Goal: Task Accomplishment & Management: Complete application form

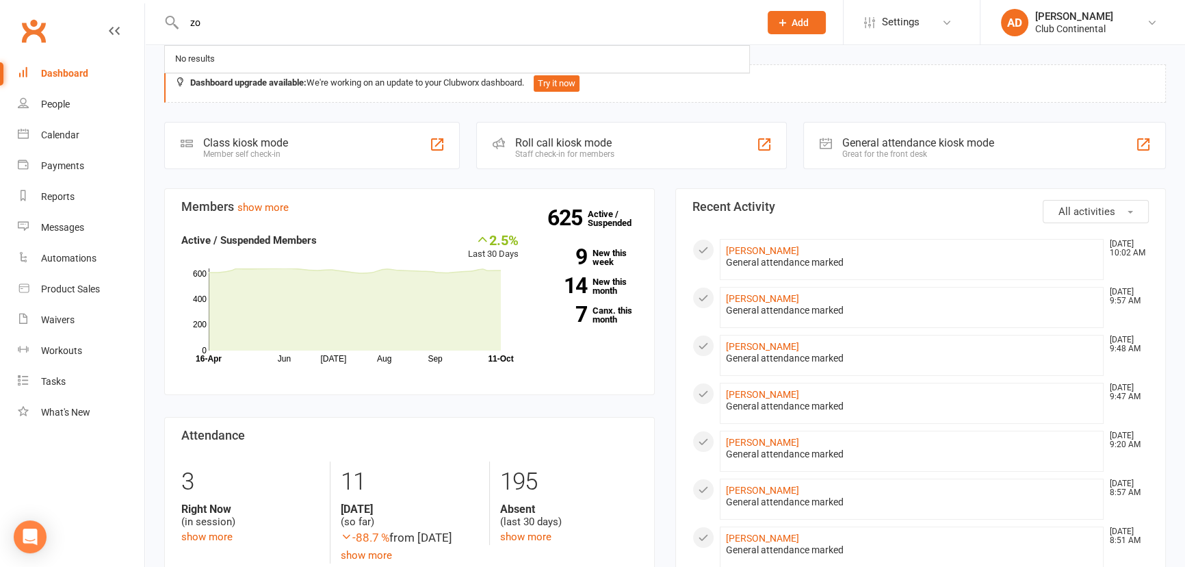
type input "z"
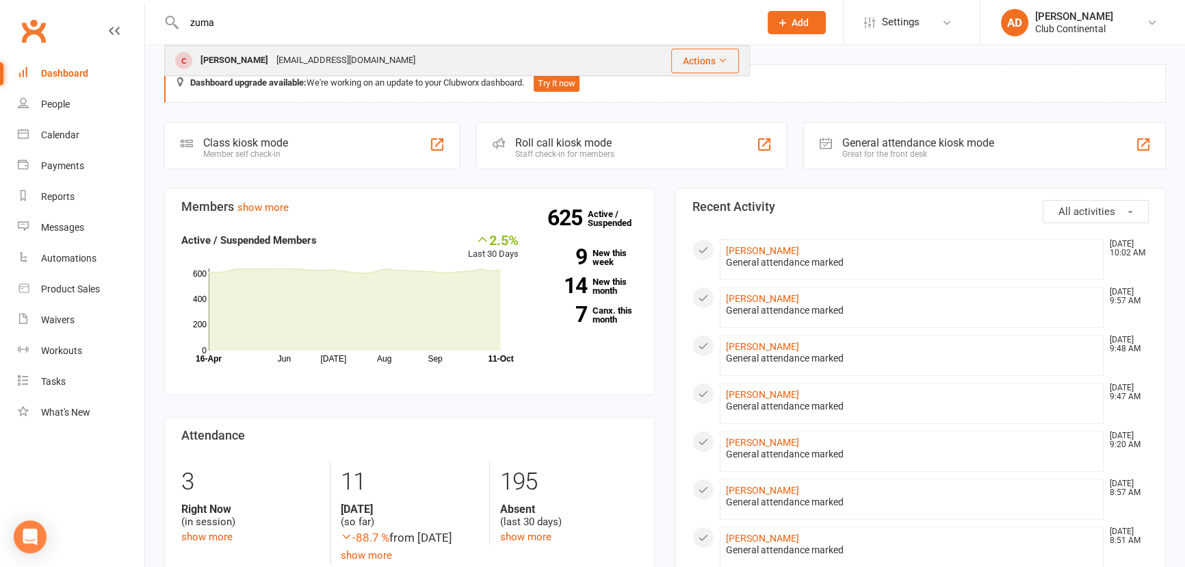
type input "zuma"
click at [382, 52] on div "[PERSON_NAME] [EMAIL_ADDRESS][DOMAIN_NAME]" at bounding box center [390, 61] width 448 height 28
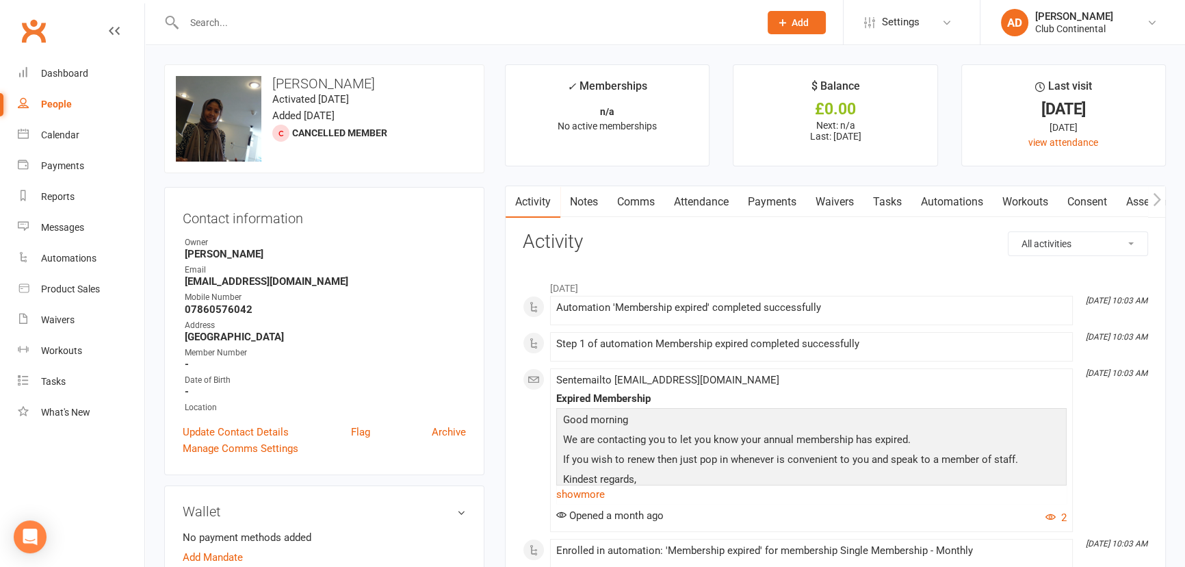
click at [762, 203] on link "Payments" at bounding box center [772, 201] width 68 height 31
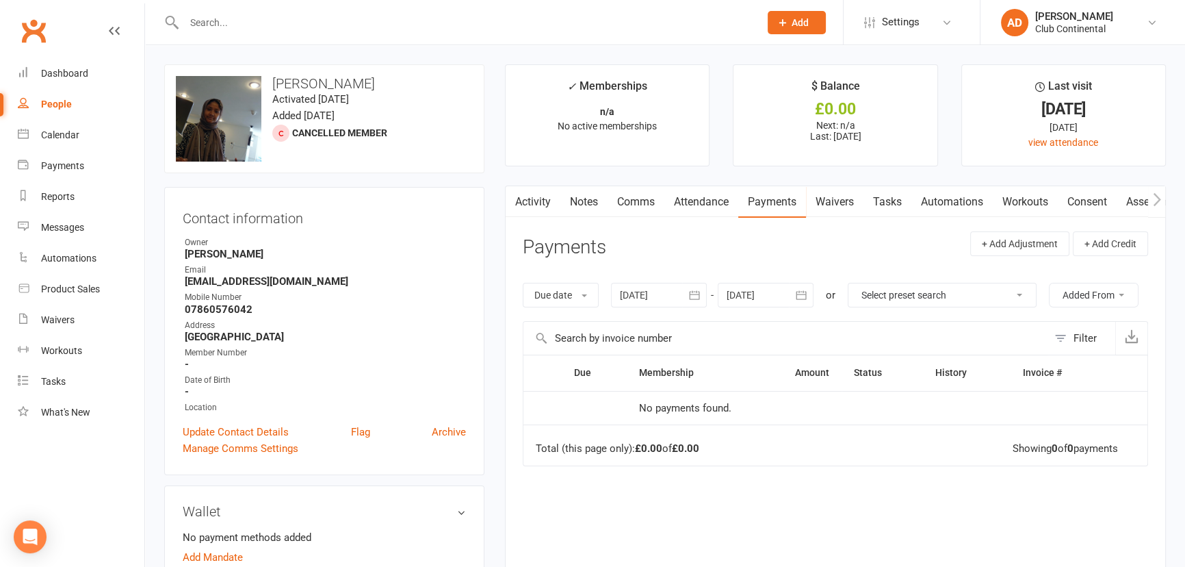
click at [314, 127] on span "Cancelled member" at bounding box center [339, 132] width 95 height 11
click at [274, 130] on div at bounding box center [280, 133] width 17 height 17
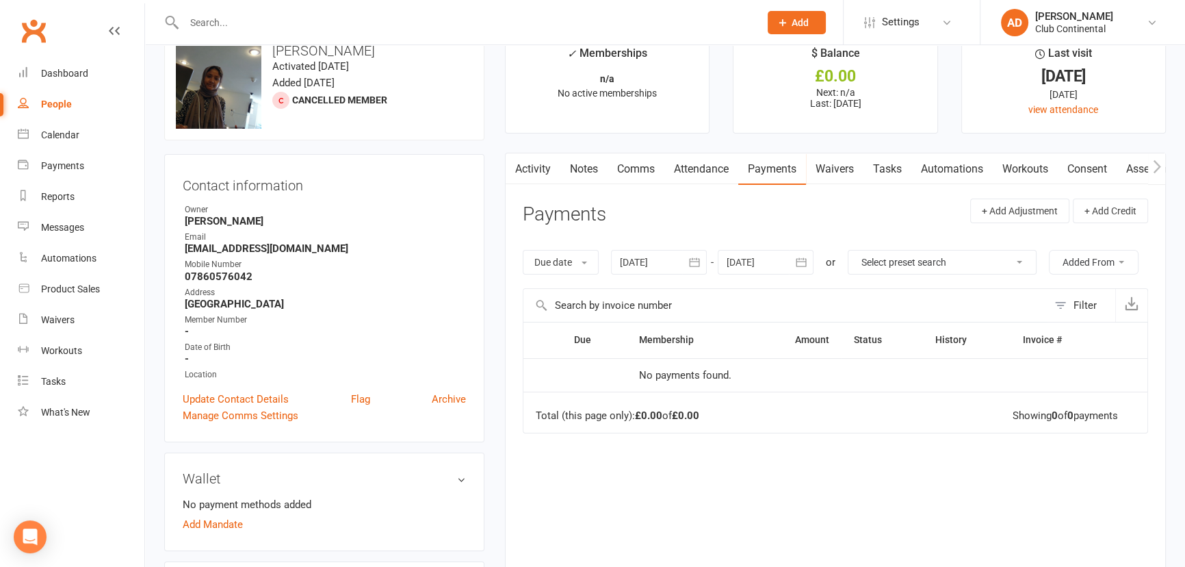
scroll to position [62, 0]
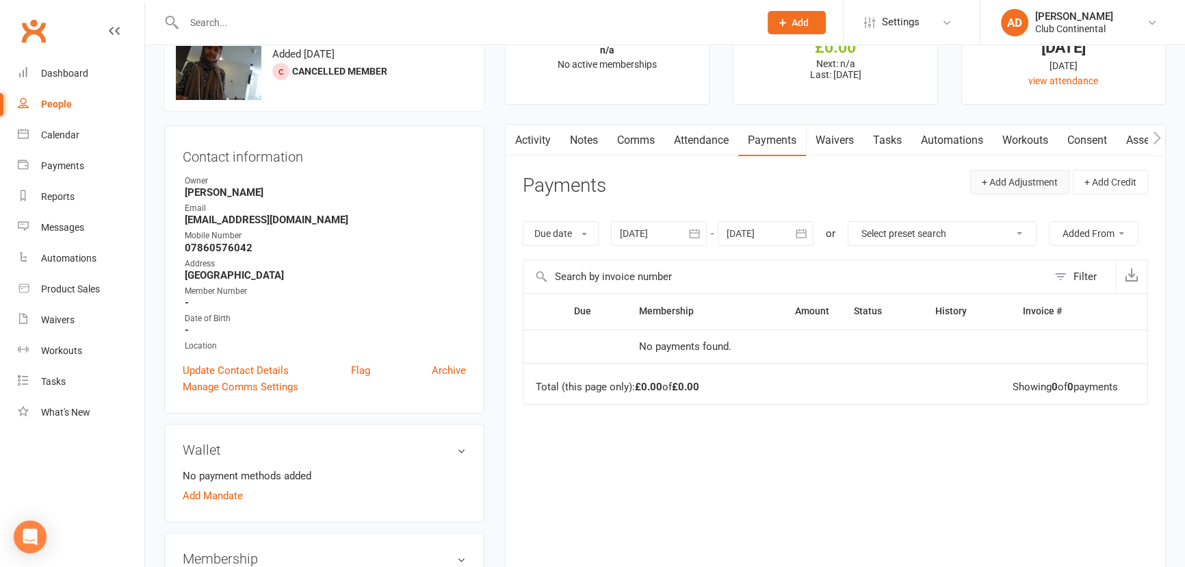
click at [1036, 179] on button "+ Add Adjustment" at bounding box center [1019, 182] width 99 height 25
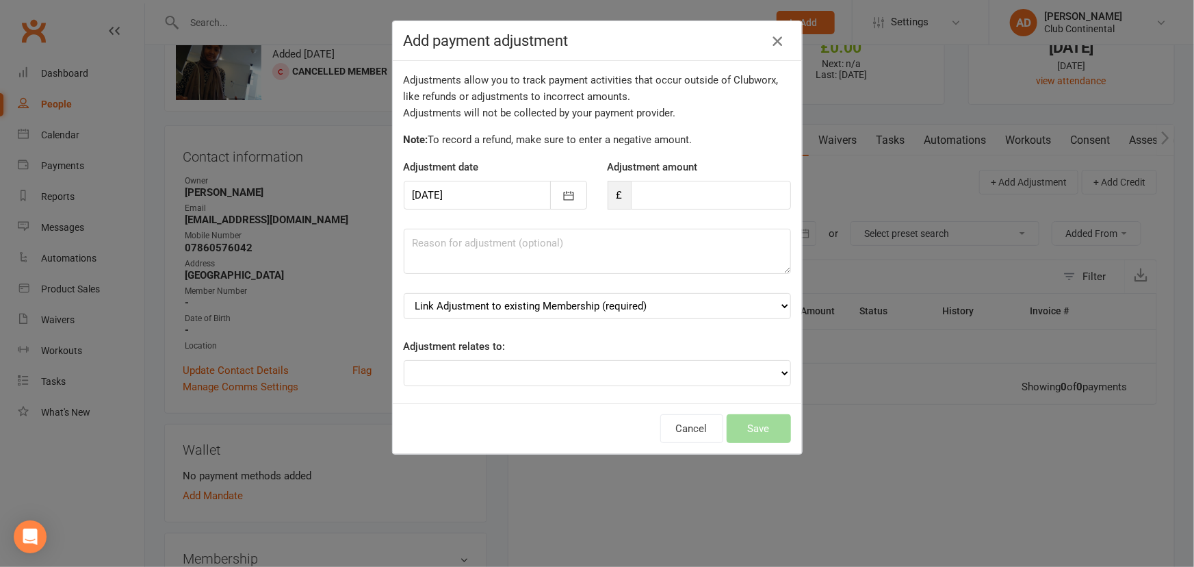
click at [771, 41] on icon "button" at bounding box center [777, 41] width 16 height 16
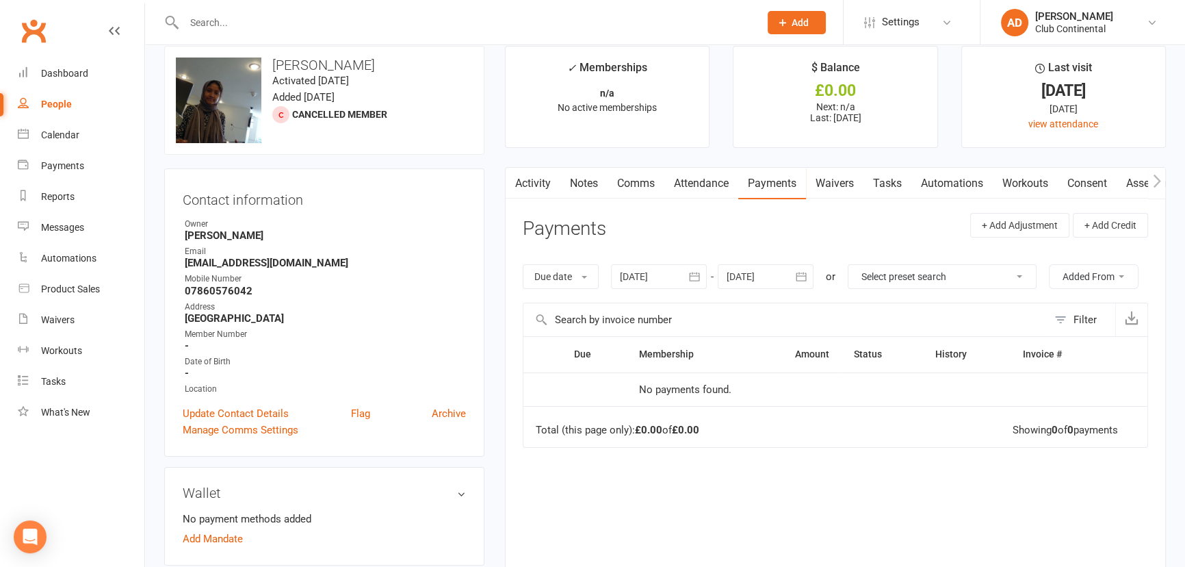
scroll to position [0, 0]
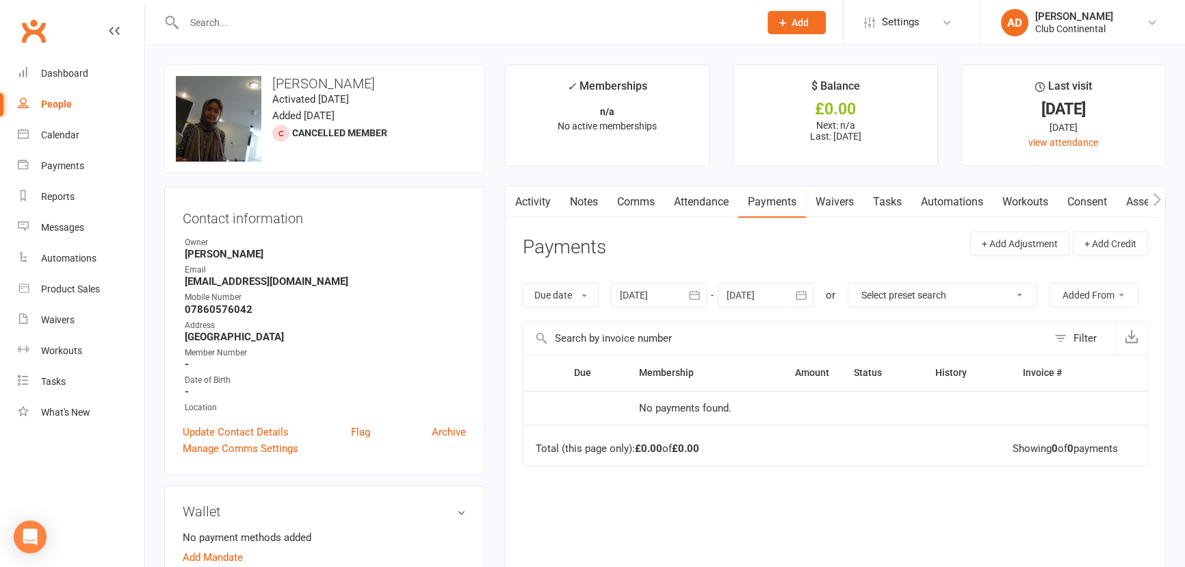
click at [84, 105] on link "People" at bounding box center [81, 104] width 127 height 31
select select "100"
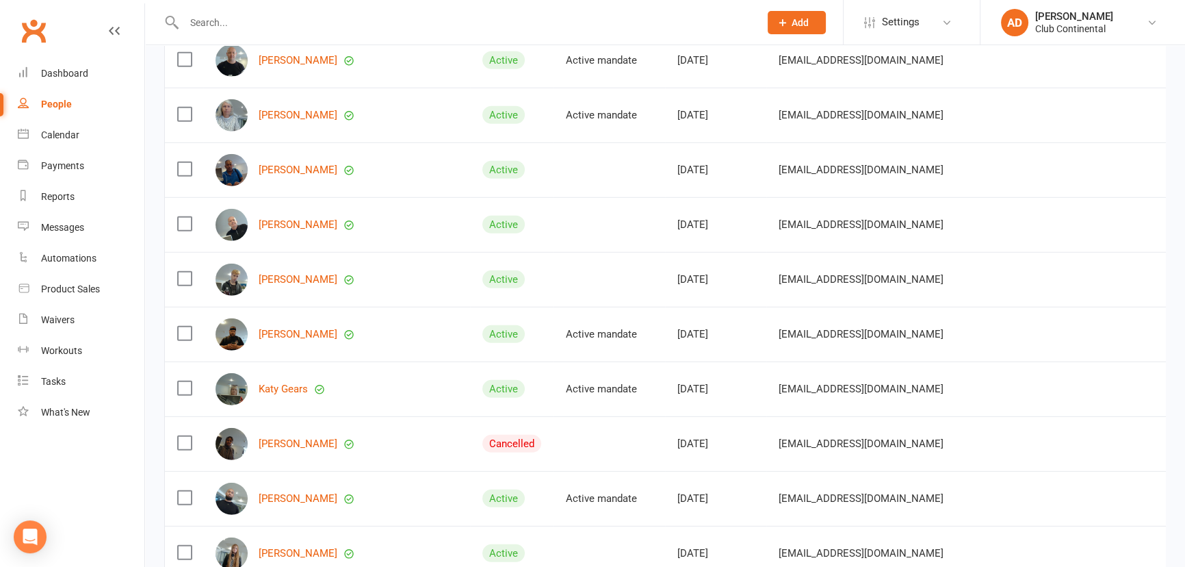
scroll to position [5102, 0]
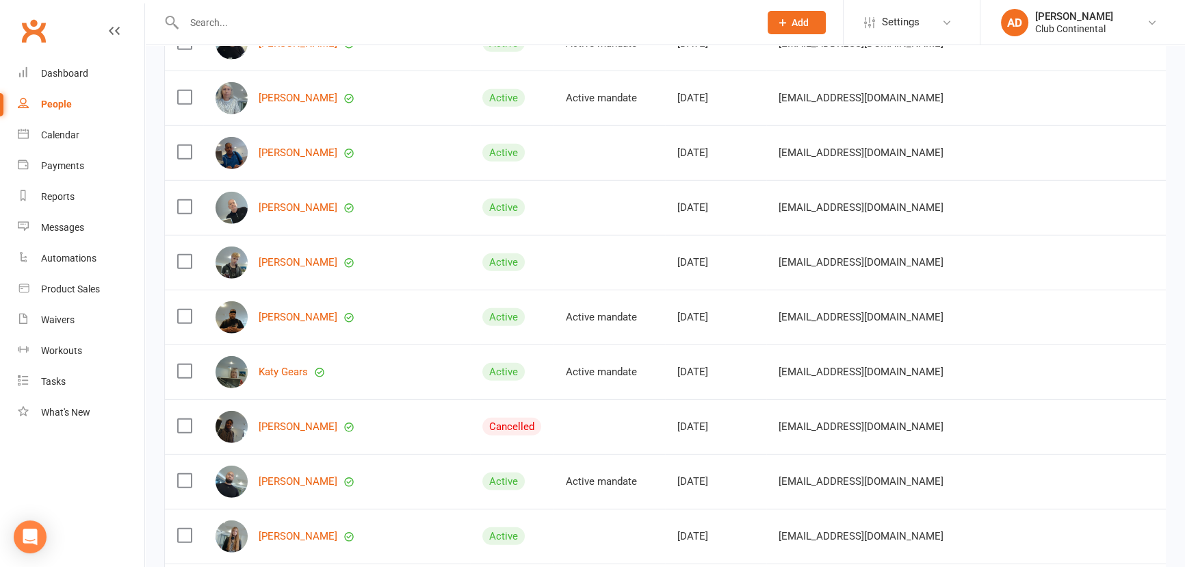
click at [483, 417] on div "Cancelled" at bounding box center [512, 426] width 59 height 18
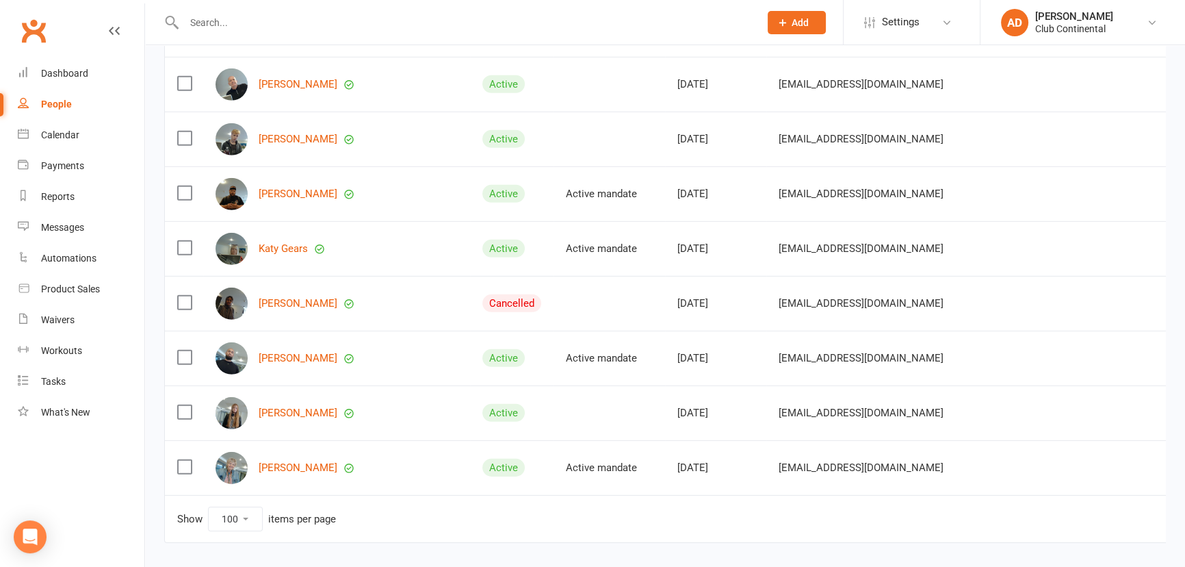
scroll to position [5226, 0]
click at [321, 296] on link "[PERSON_NAME]" at bounding box center [298, 302] width 79 height 12
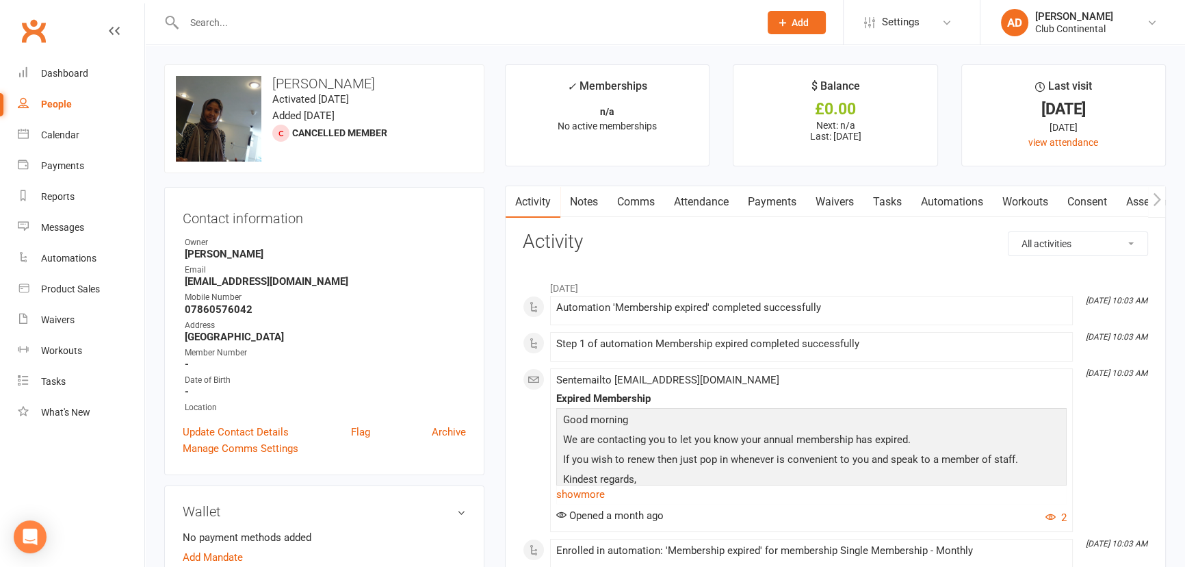
click at [51, 115] on link "People" at bounding box center [81, 104] width 127 height 31
select select "100"
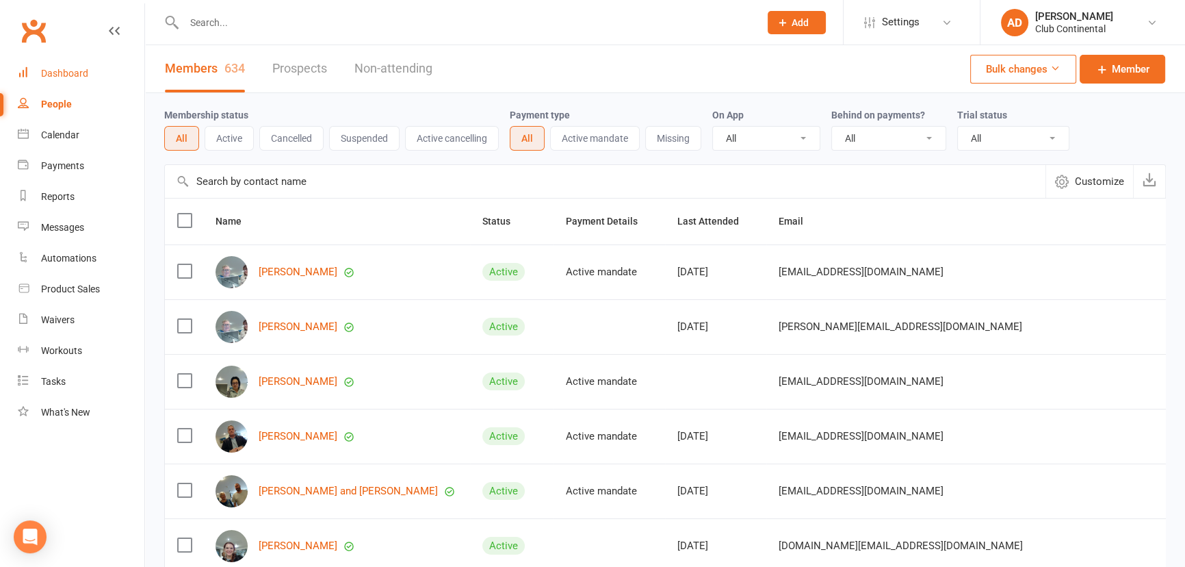
click at [64, 68] on div "Dashboard" at bounding box center [64, 73] width 47 height 11
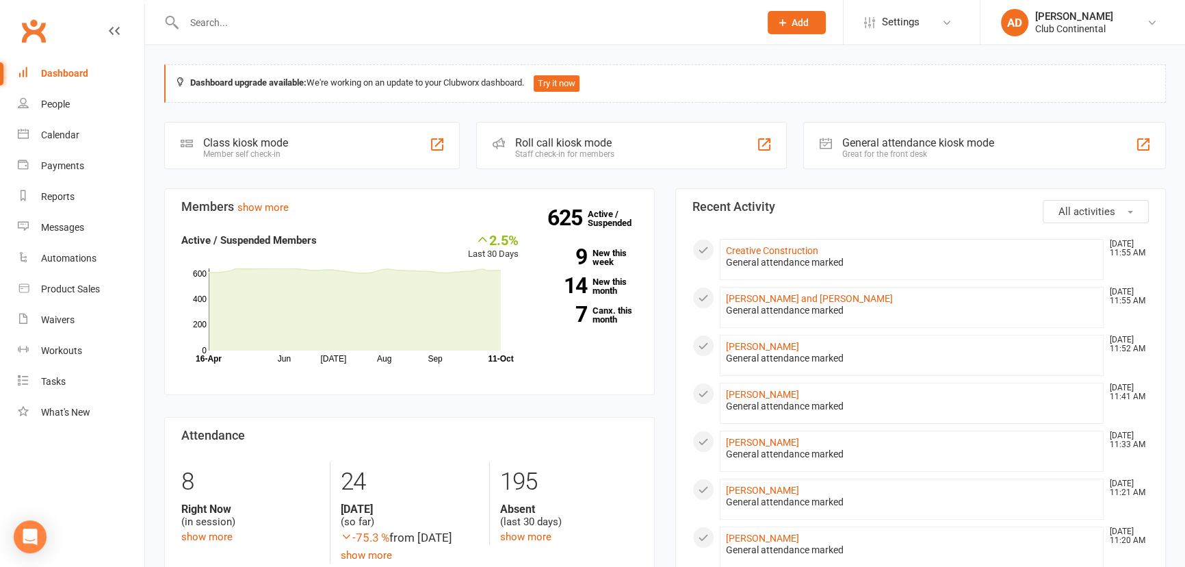
click at [220, 23] on input "text" at bounding box center [465, 22] width 570 height 19
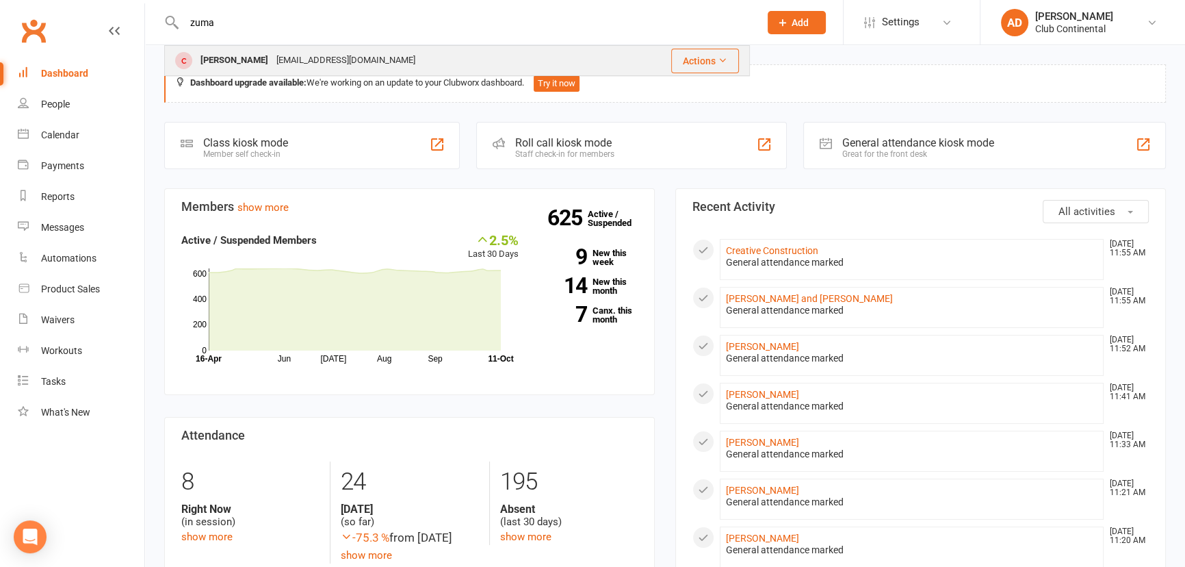
type input "zuma"
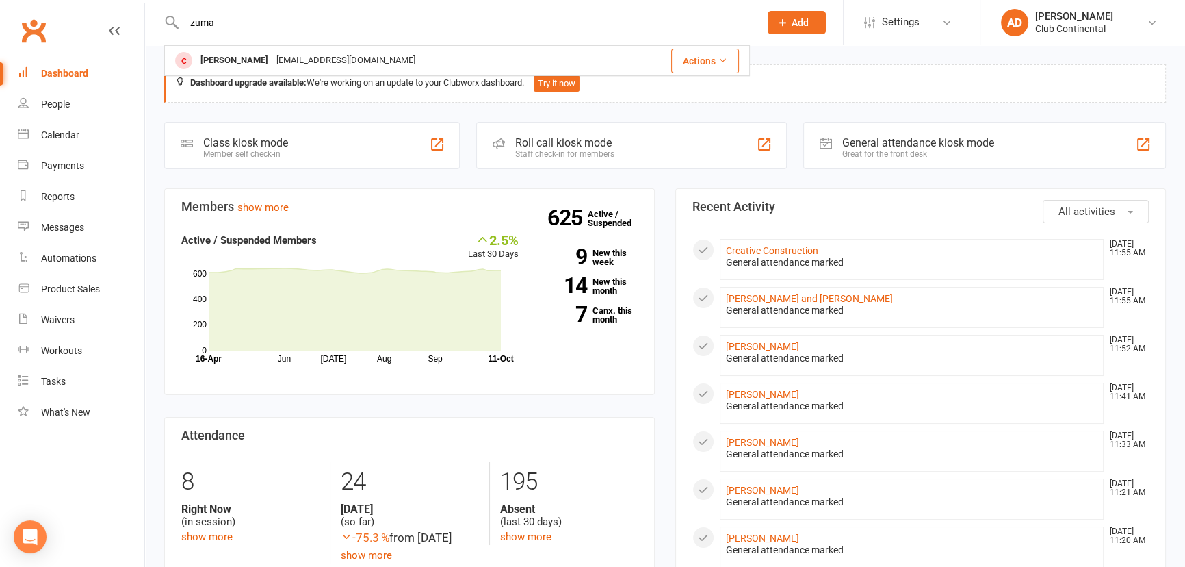
click at [237, 60] on div "[PERSON_NAME]" at bounding box center [234, 61] width 76 height 20
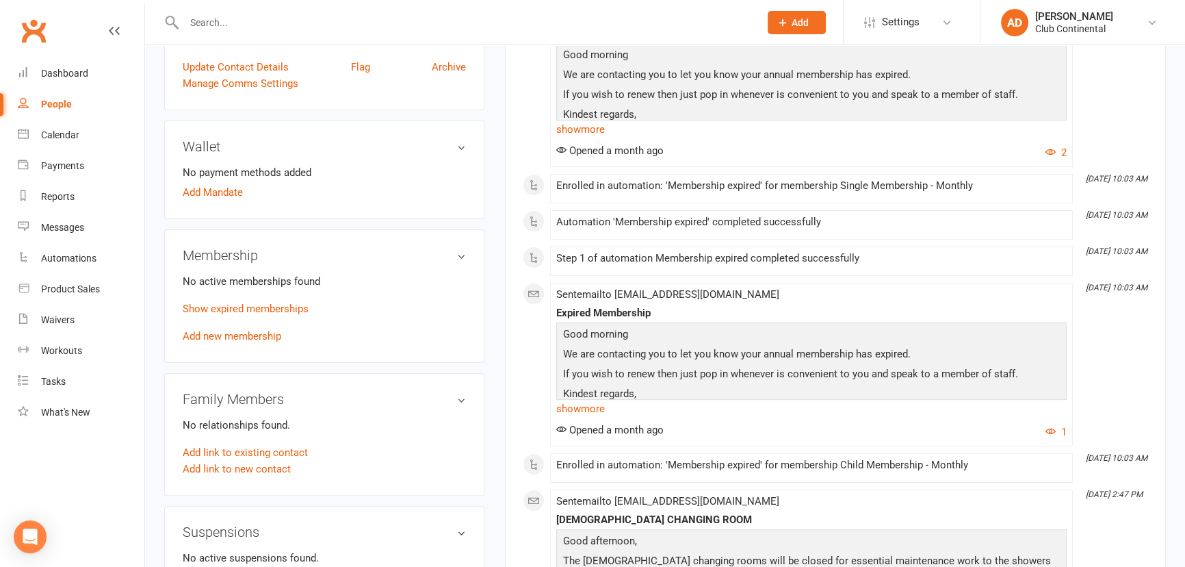
scroll to position [373, 0]
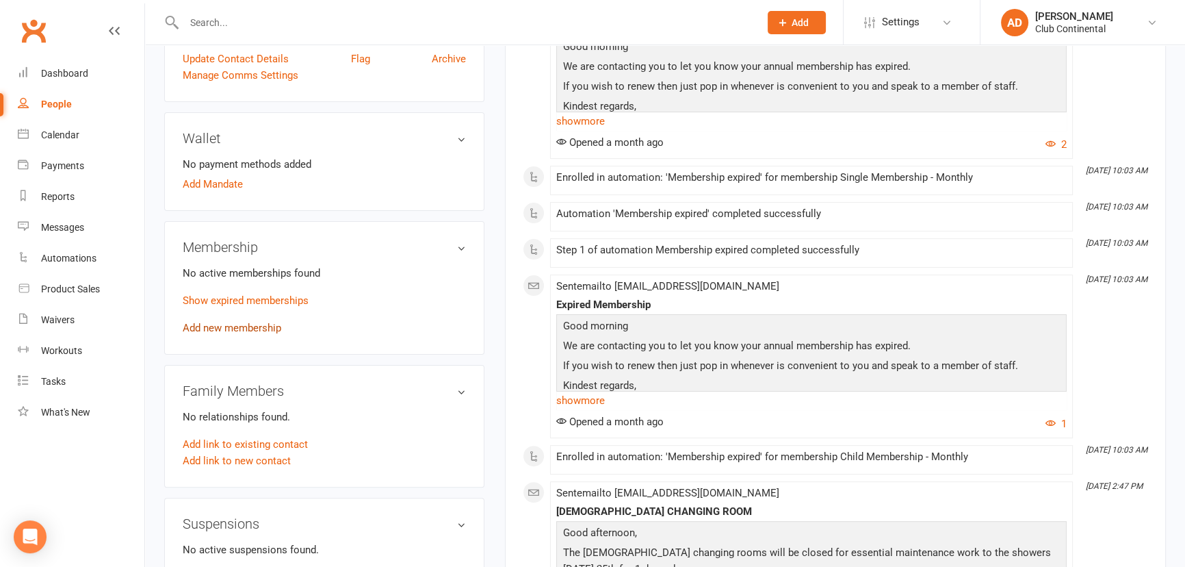
click at [227, 332] on link "Add new membership" at bounding box center [232, 328] width 99 height 12
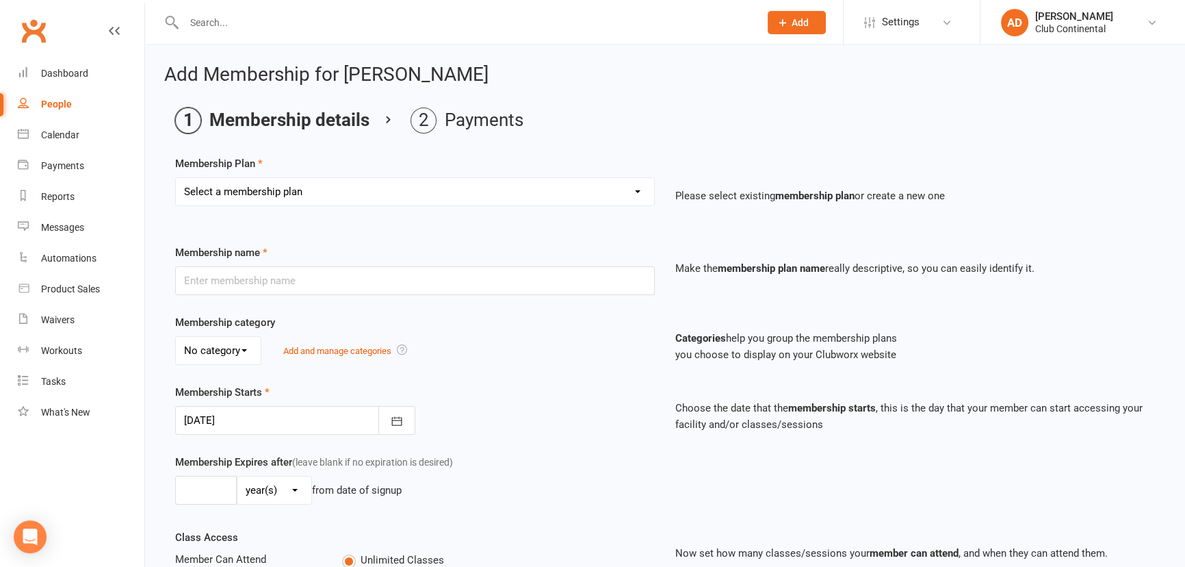
click at [322, 210] on div "Select a membership plan Create new Membership Plan Single Membership - Monthly…" at bounding box center [415, 201] width 500 height 48
click at [325, 196] on select "Select a membership plan Create new Membership Plan Single Membership - Monthly…" at bounding box center [415, 191] width 478 height 27
select select "1"
click at [176, 178] on select "Select a membership plan Create new Membership Plan Single Membership - Monthly…" at bounding box center [415, 191] width 478 height 27
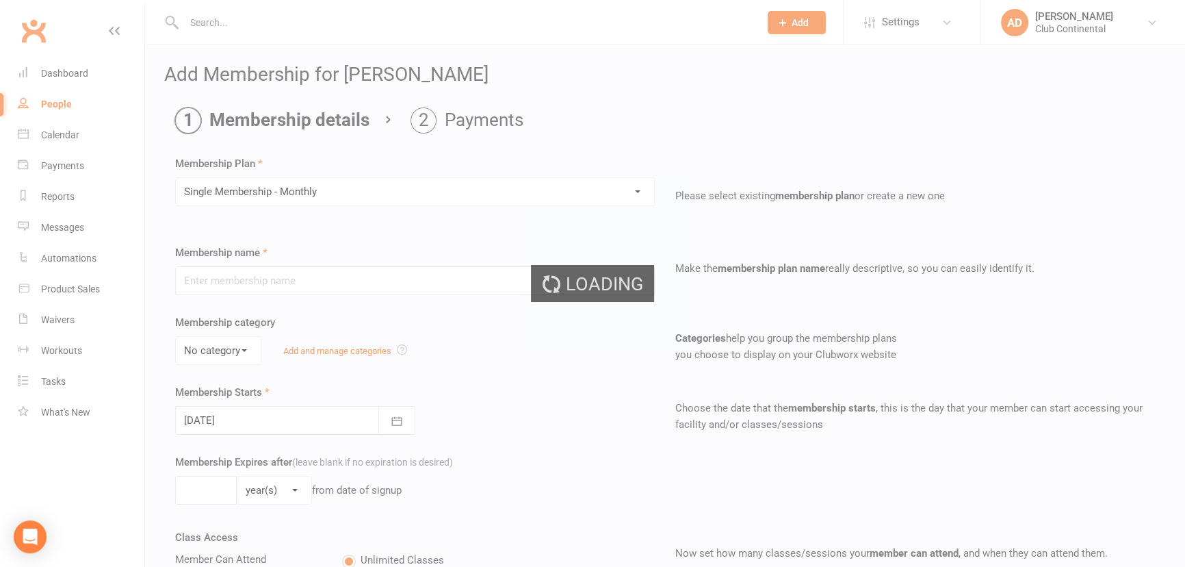
type input "Single Membership - Monthly"
select select "0"
type input "0"
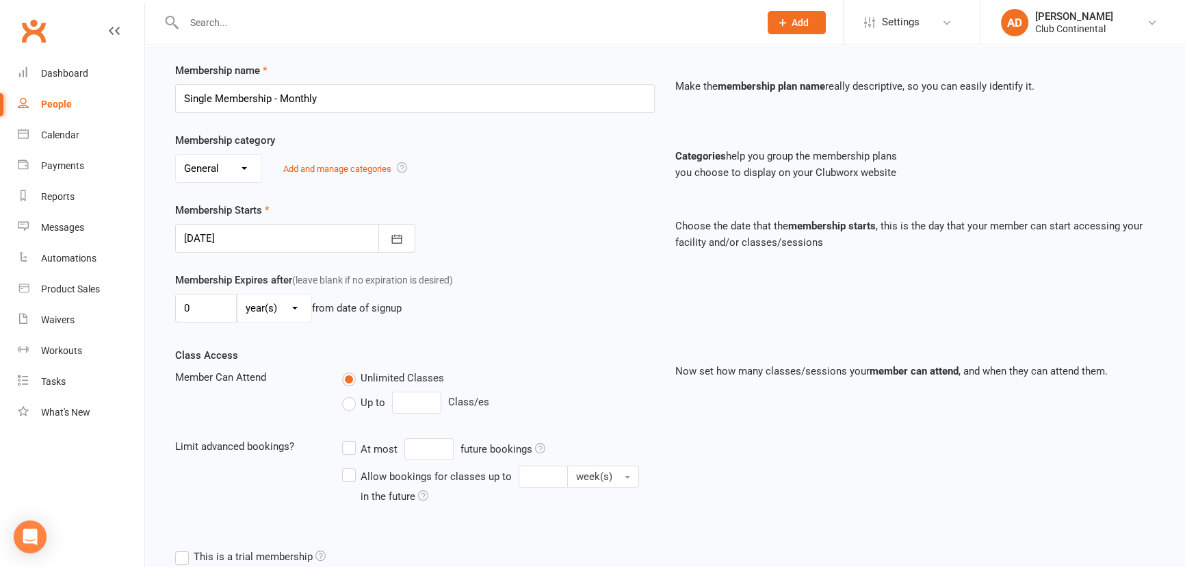
scroll to position [186, 0]
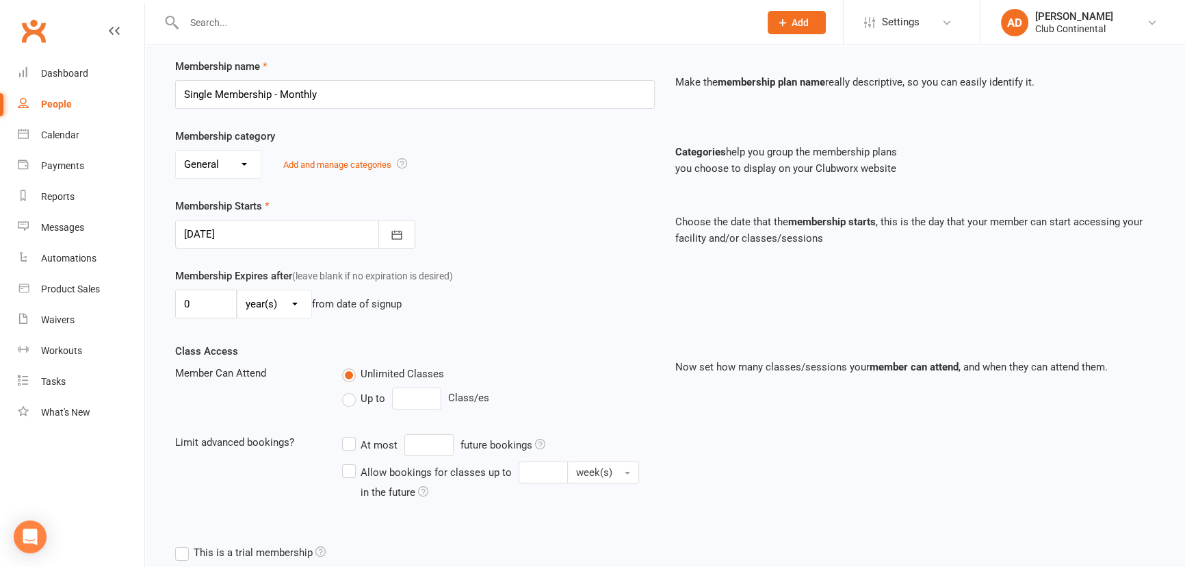
click at [255, 300] on select "day(s) week(s) month(s) year(s)" at bounding box center [274, 303] width 74 height 27
select select "2"
click at [237, 290] on select "day(s) week(s) month(s) year(s)" at bounding box center [274, 303] width 74 height 27
drag, startPoint x: 127, startPoint y: 286, endPoint x: 47, endPoint y: 292, distance: 80.9
click at [96, 285] on ui-view "Prospect Member Non-attending contact Class / event Appointment Task Membership…" at bounding box center [592, 240] width 1185 height 847
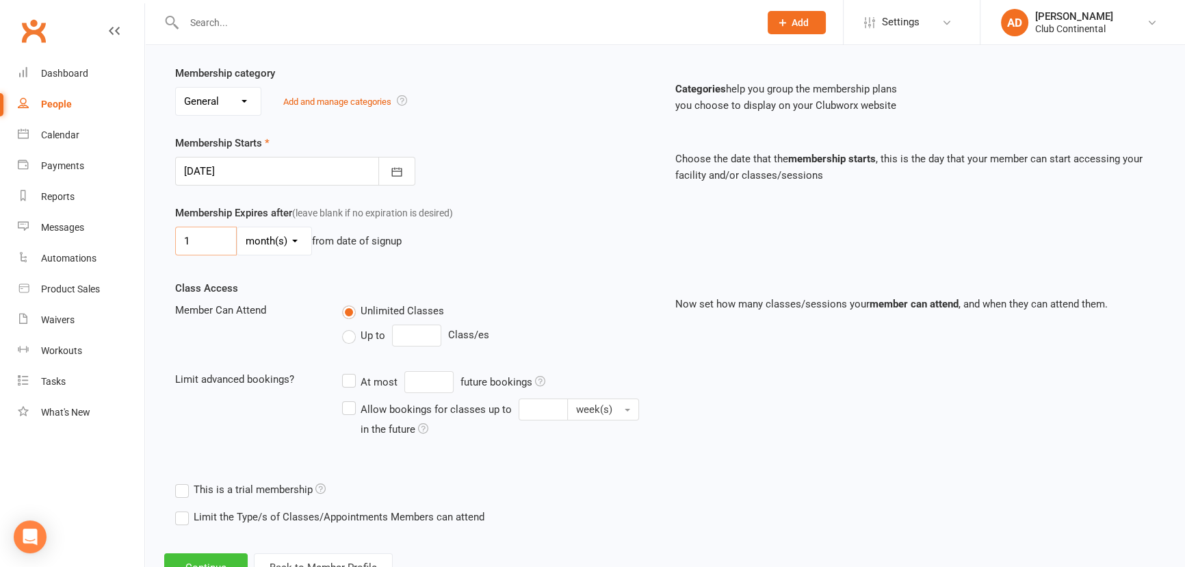
scroll to position [302, 0]
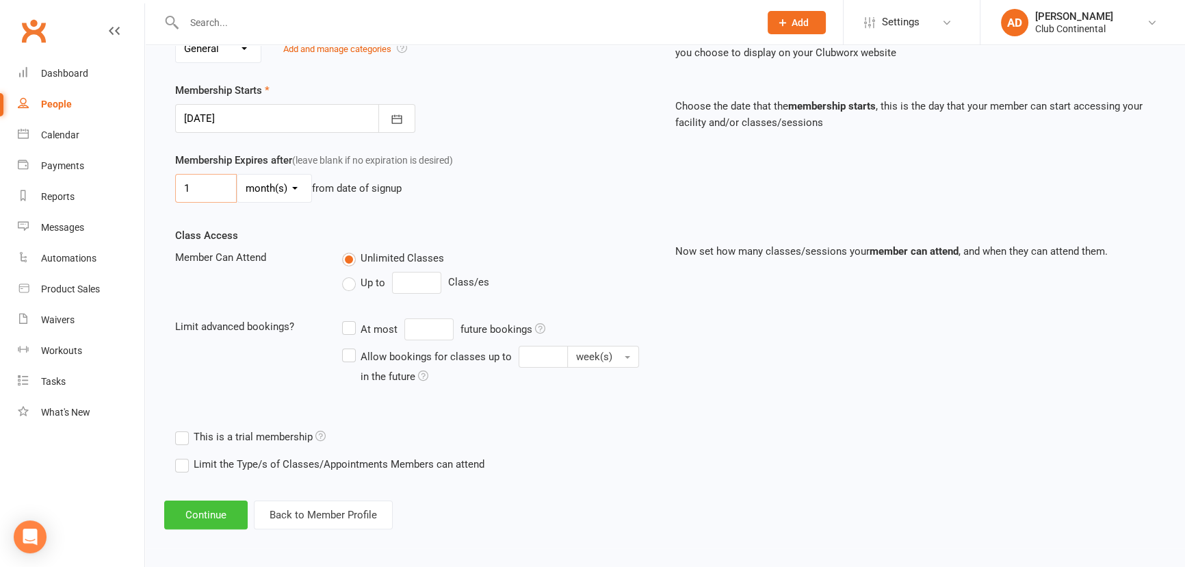
type input "1"
click at [211, 520] on button "Continue" at bounding box center [205, 514] width 83 height 29
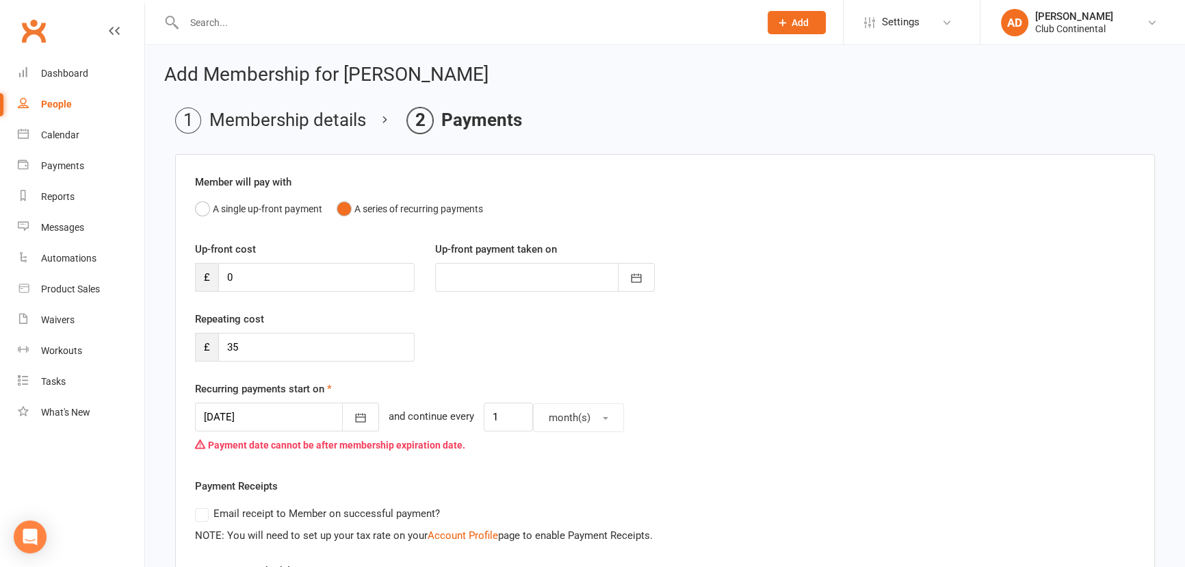
click at [287, 420] on div at bounding box center [287, 416] width 184 height 29
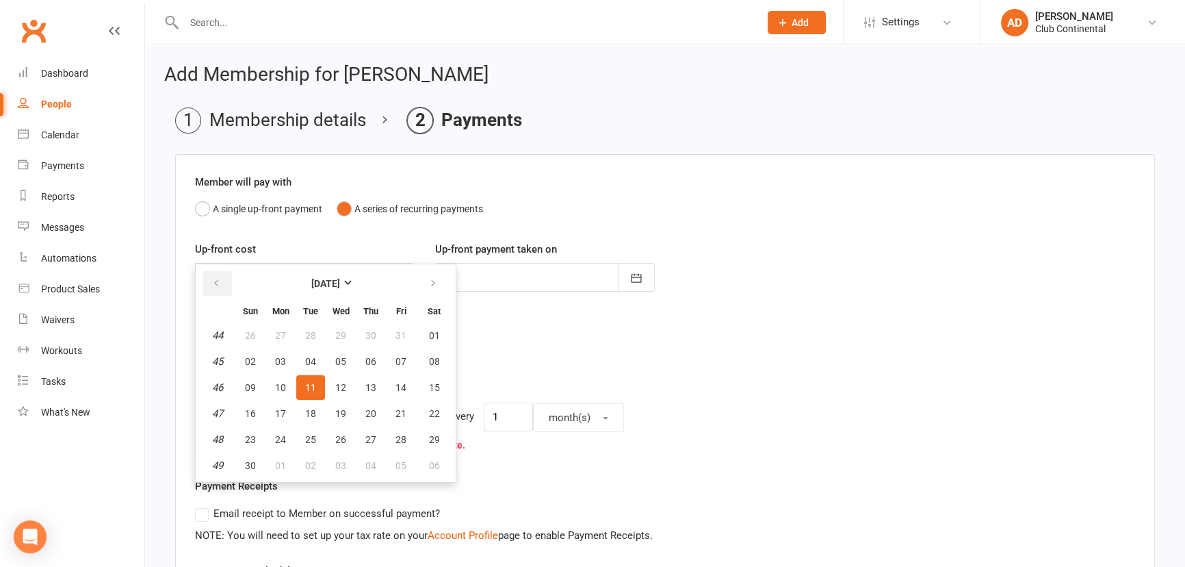
click at [218, 287] on icon "button" at bounding box center [216, 283] width 10 height 11
click at [434, 363] on span "11" at bounding box center [434, 361] width 11 height 11
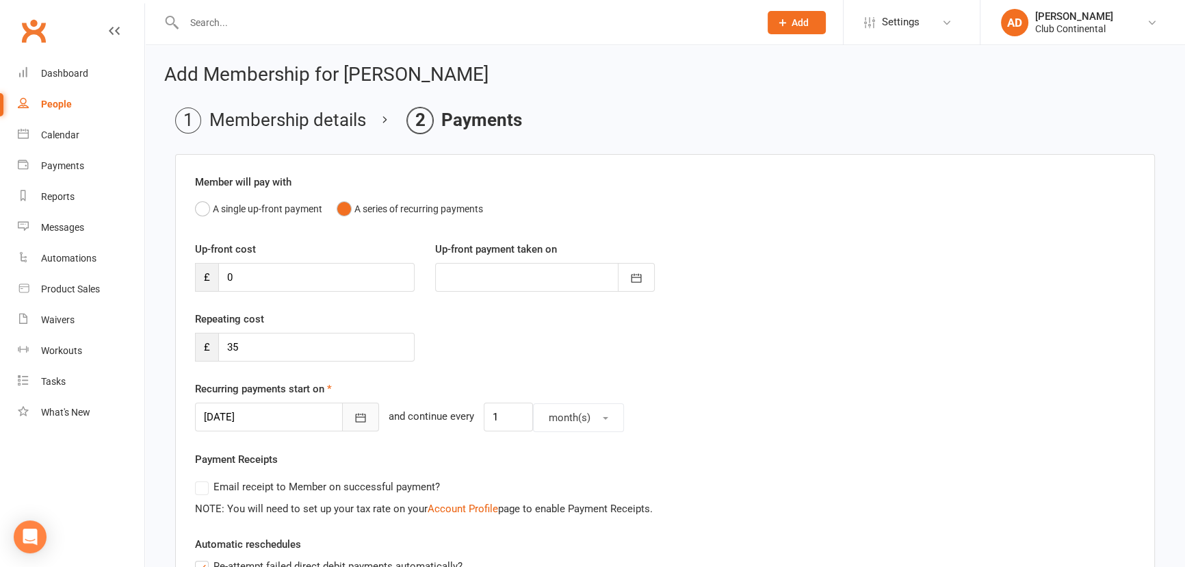
click at [356, 416] on icon "button" at bounding box center [361, 417] width 10 height 9
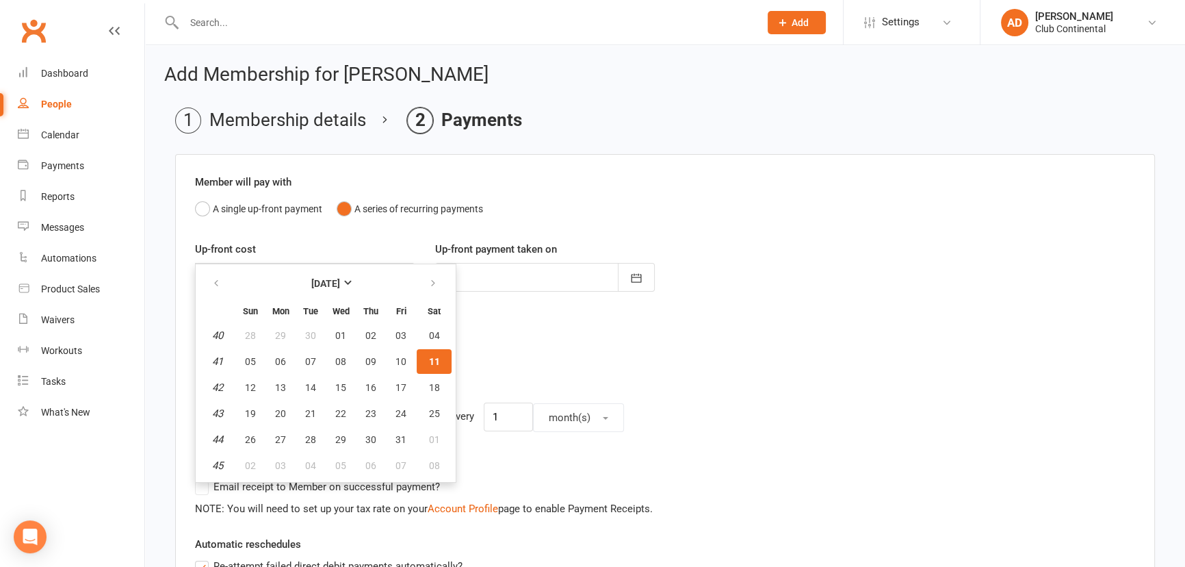
click at [583, 344] on div "Repeating cost £ 35" at bounding box center [665, 346] width 961 height 70
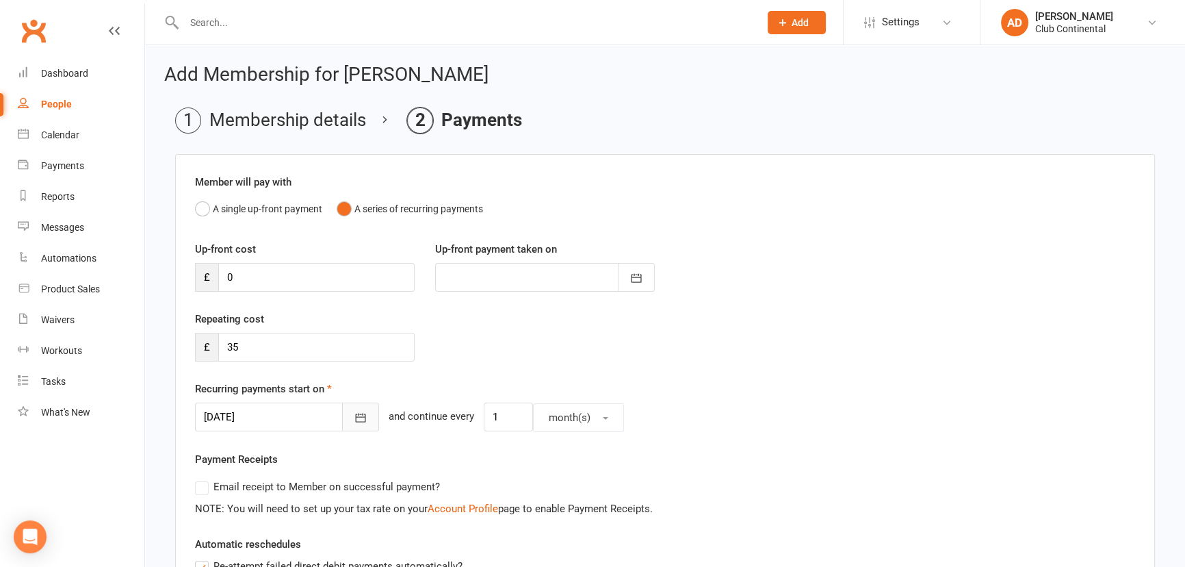
click at [354, 414] on icon "button" at bounding box center [361, 418] width 14 height 14
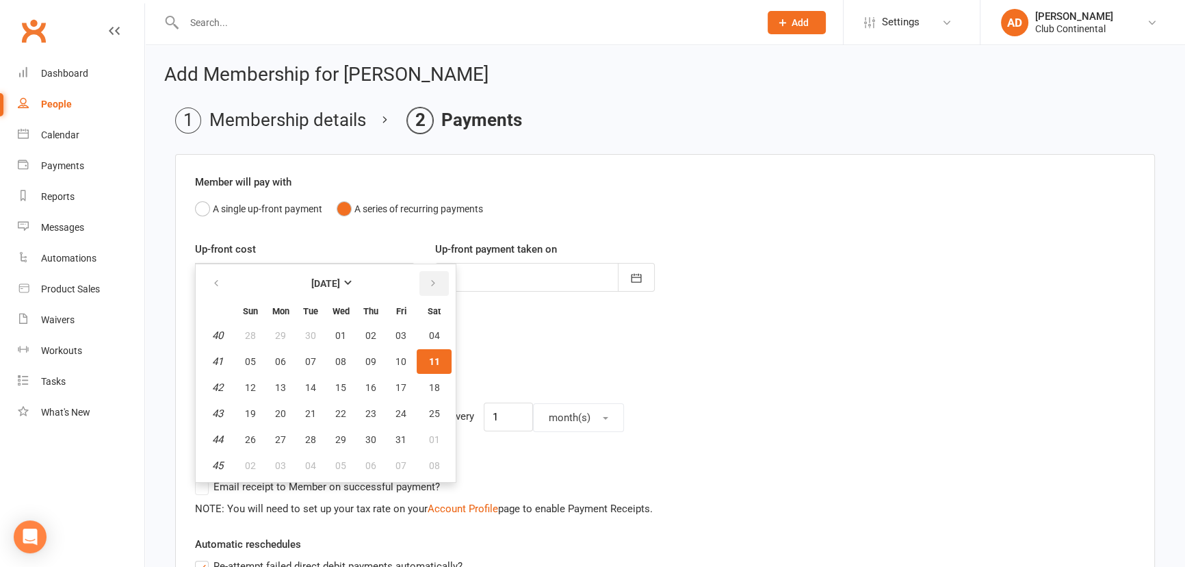
drag, startPoint x: 426, startPoint y: 279, endPoint x: 424, endPoint y: 285, distance: 7.0
click at [426, 279] on button "button" at bounding box center [434, 283] width 29 height 25
click at [316, 381] on button "11" at bounding box center [310, 387] width 29 height 25
type input "[DATE]"
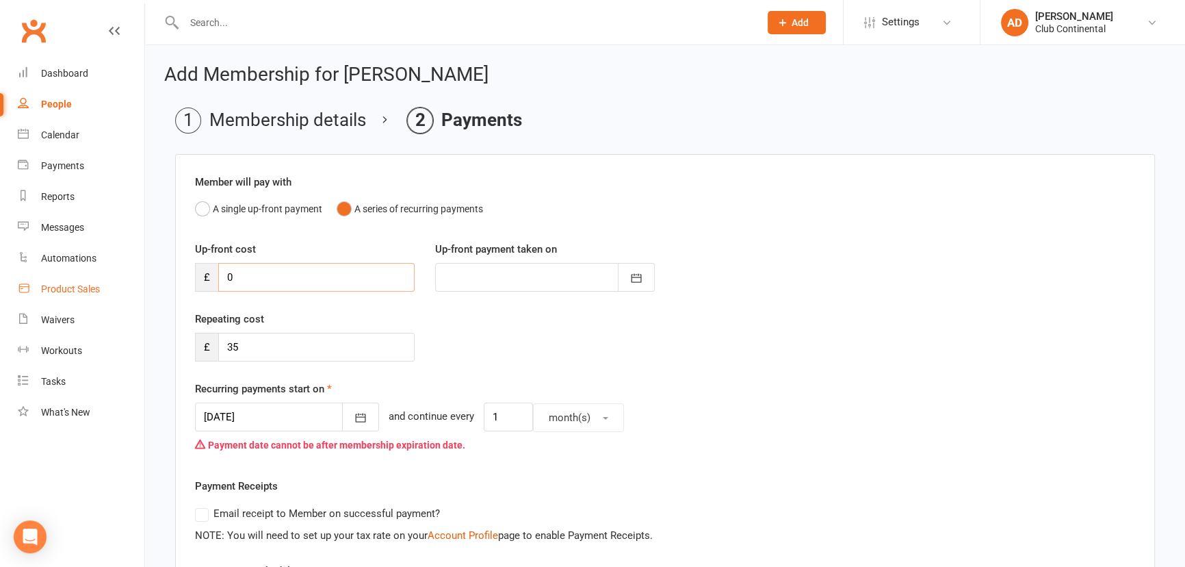
drag, startPoint x: 283, startPoint y: 278, endPoint x: 44, endPoint y: 281, distance: 238.9
click at [53, 280] on ui-view "Prospect Member Non-attending contact Class / event Appointment Task Membership…" at bounding box center [592, 475] width 1185 height 944
type input "3"
type input "[DATE]"
type input "35"
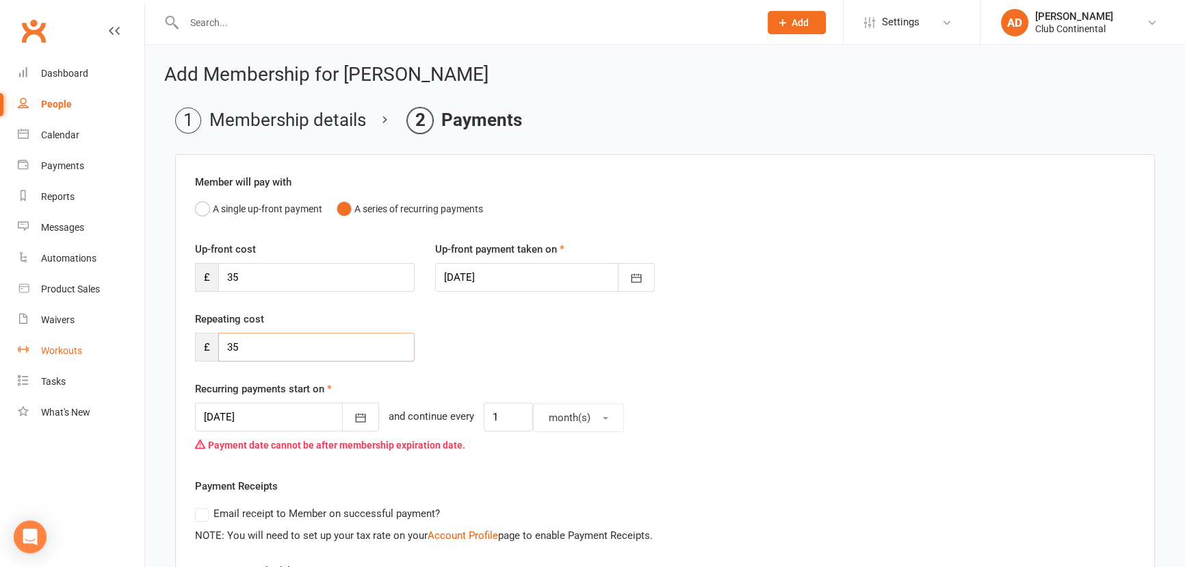
drag, startPoint x: 285, startPoint y: 348, endPoint x: 73, endPoint y: 357, distance: 212.4
click at [76, 357] on ui-view "Prospect Member Non-attending contact Class / event Appointment Task Membership…" at bounding box center [592, 488] width 1185 height 971
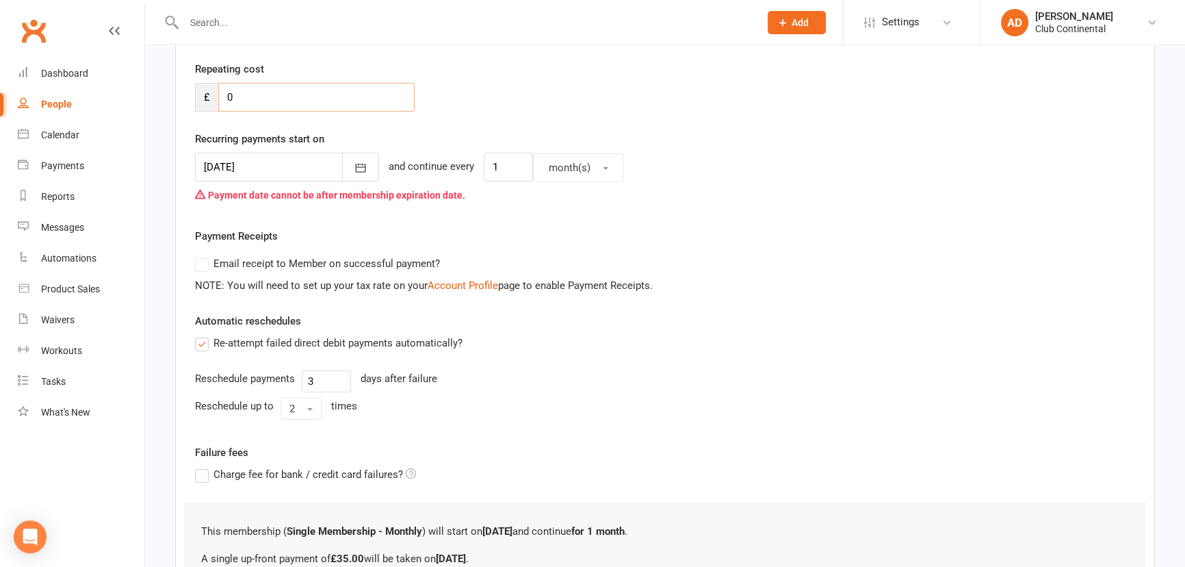
scroll to position [248, 0]
type input "0"
click at [445, 225] on div "Member will pay with A single up-front payment A series of recurring payments U…" at bounding box center [665, 272] width 980 height 732
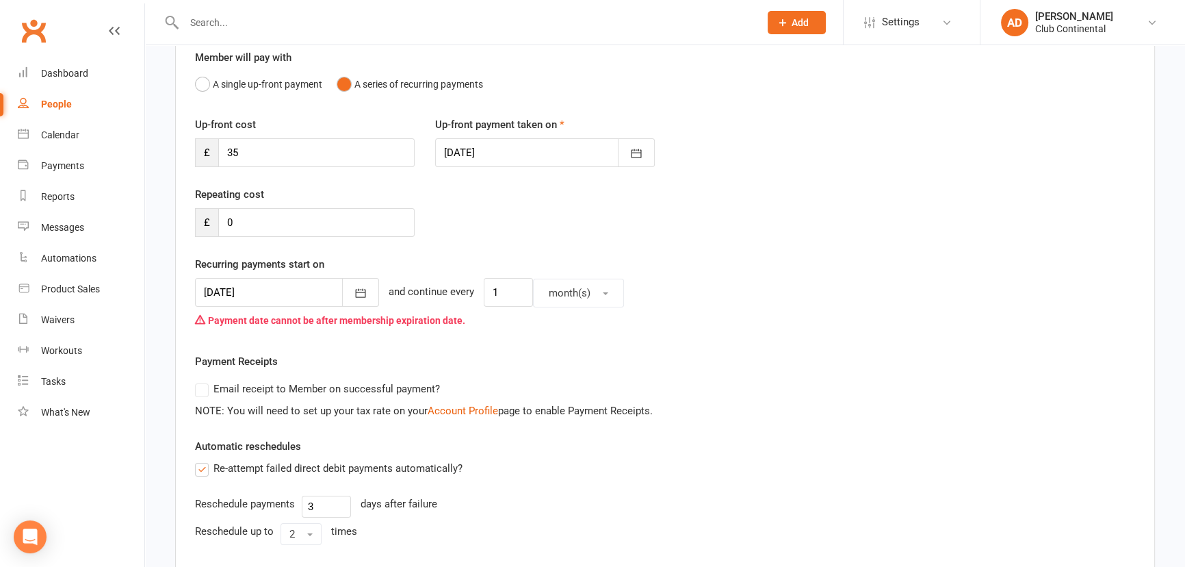
scroll to position [124, 0]
click at [245, 94] on button "A single up-front payment" at bounding box center [258, 85] width 127 height 26
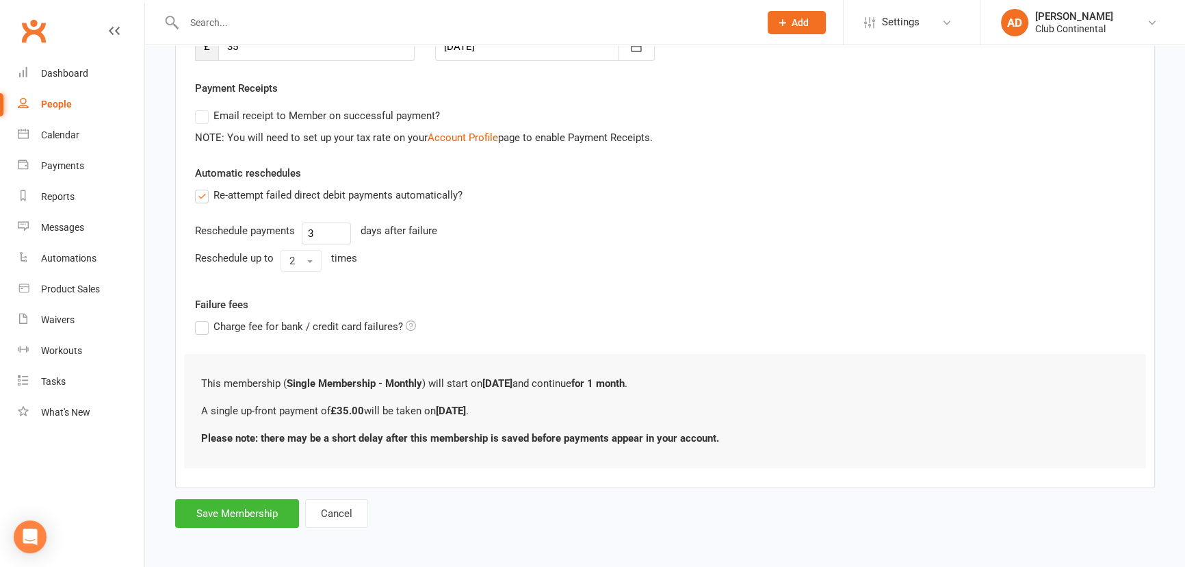
scroll to position [233, 0]
click at [250, 513] on button "Save Membership" at bounding box center [237, 511] width 124 height 29
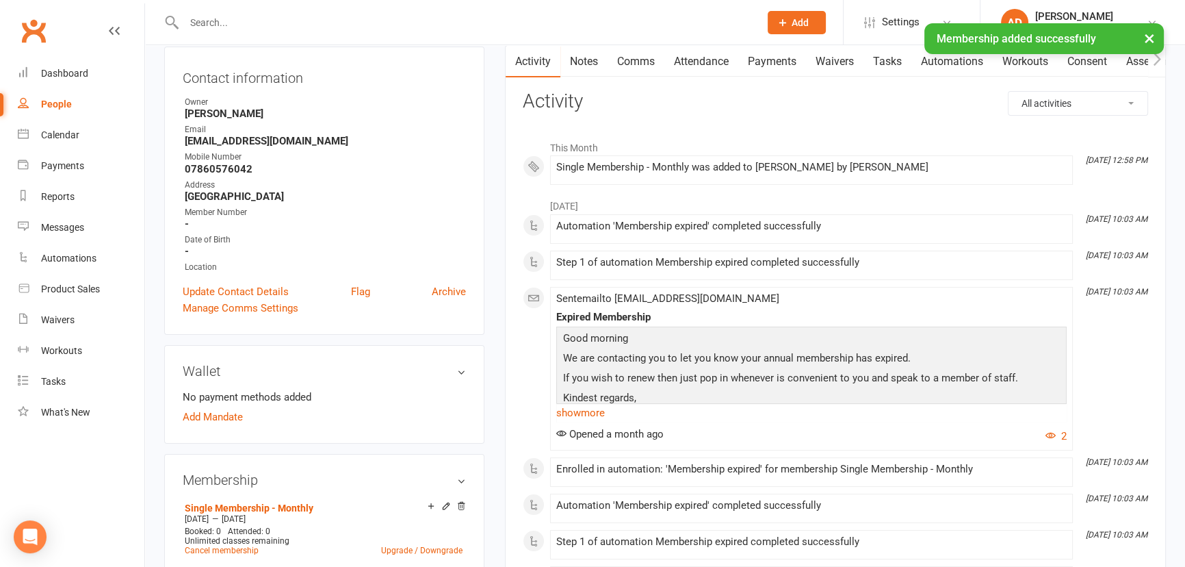
scroll to position [248, 0]
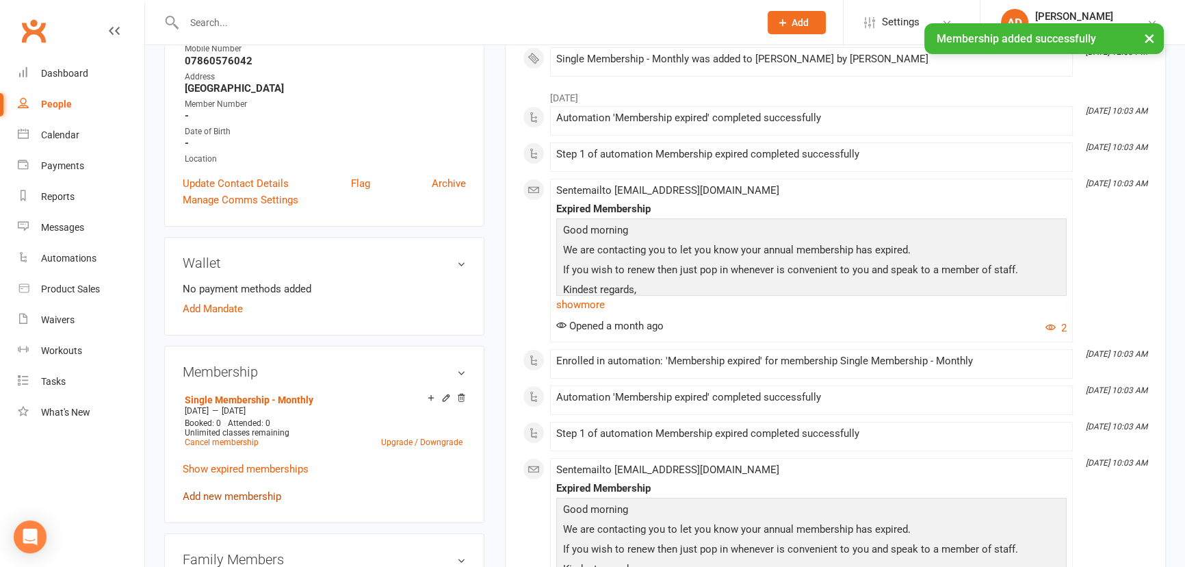
click at [227, 495] on link "Add new membership" at bounding box center [232, 496] width 99 height 12
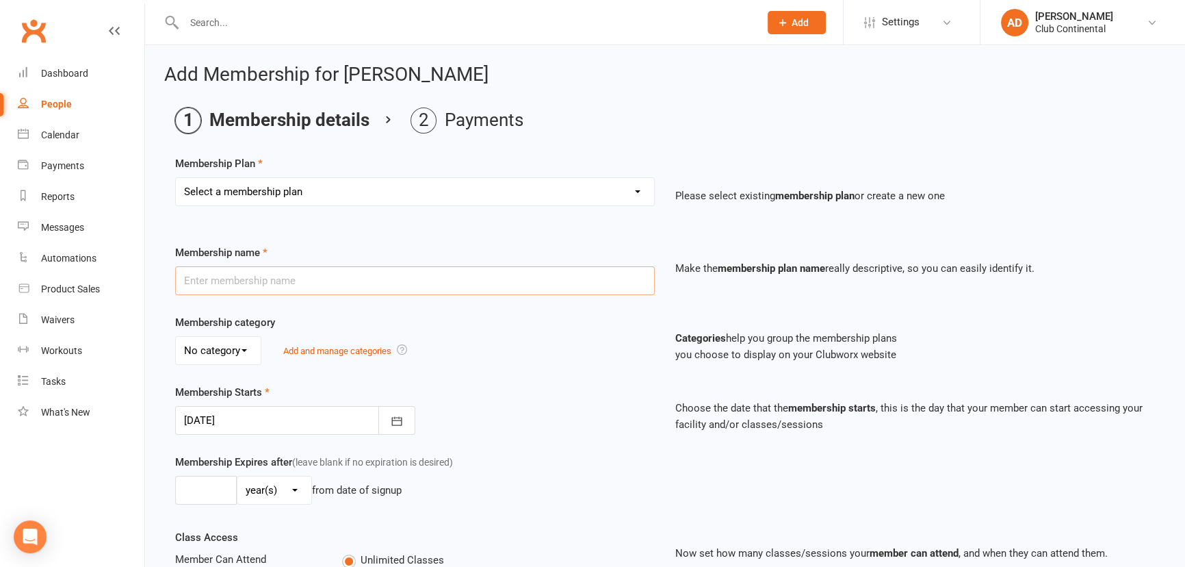
click at [251, 287] on input "text" at bounding box center [415, 280] width 480 height 29
click at [250, 200] on select "Select a membership plan Create new Membership Plan Single Membership - Monthly…" at bounding box center [415, 191] width 478 height 27
select select "5"
click at [176, 178] on select "Select a membership plan Create new Membership Plan Single Membership - Monthly…" at bounding box center [415, 191] width 478 height 27
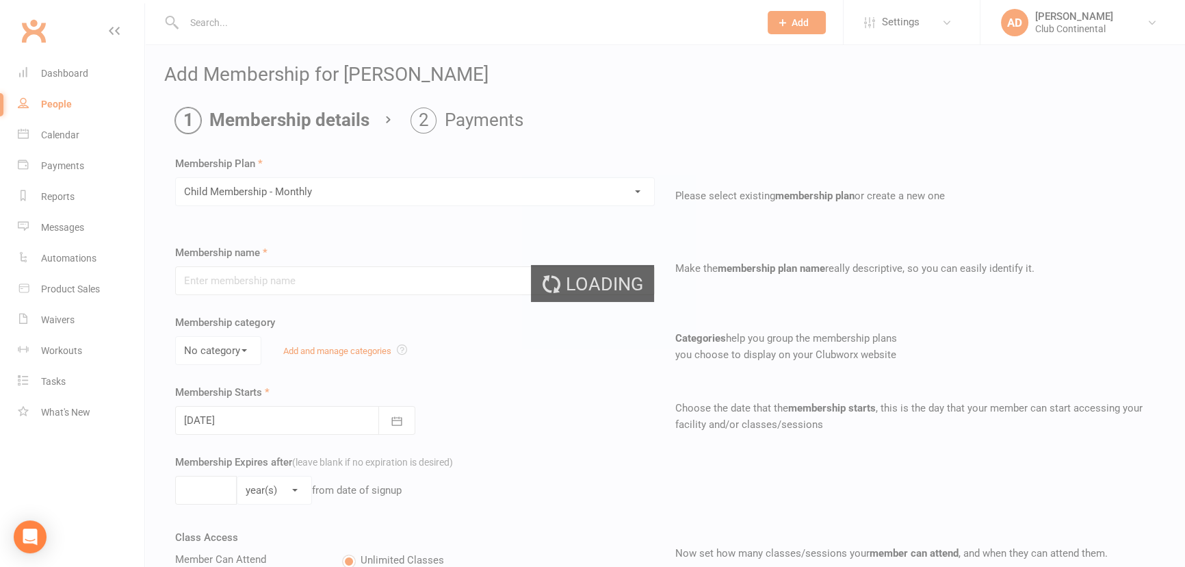
type input "Child Membership - Monthly"
select select "0"
type input "0"
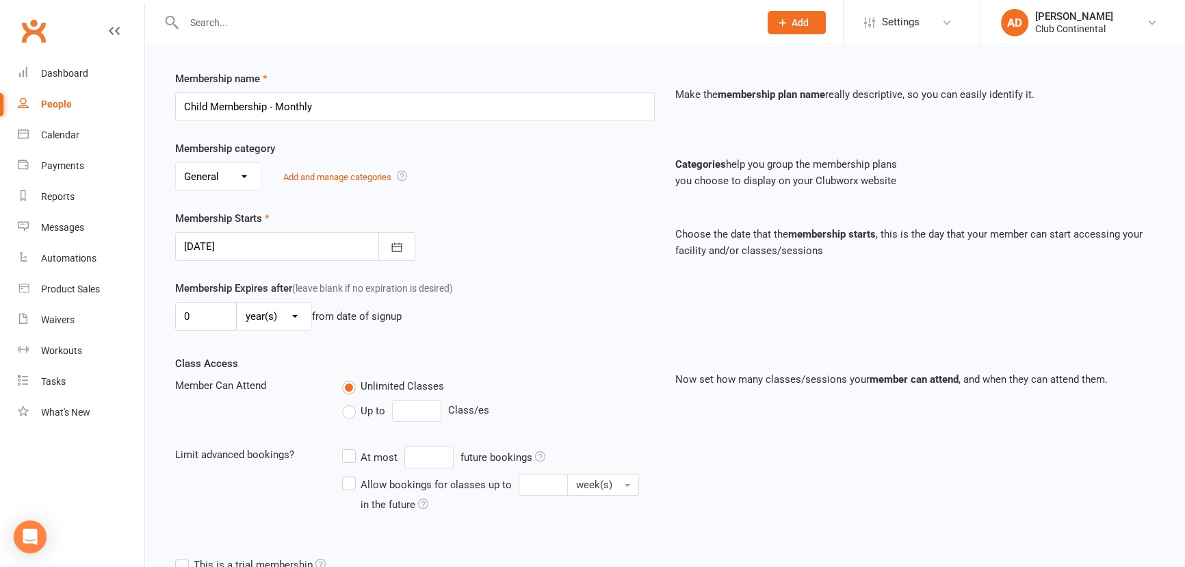
scroll to position [302, 0]
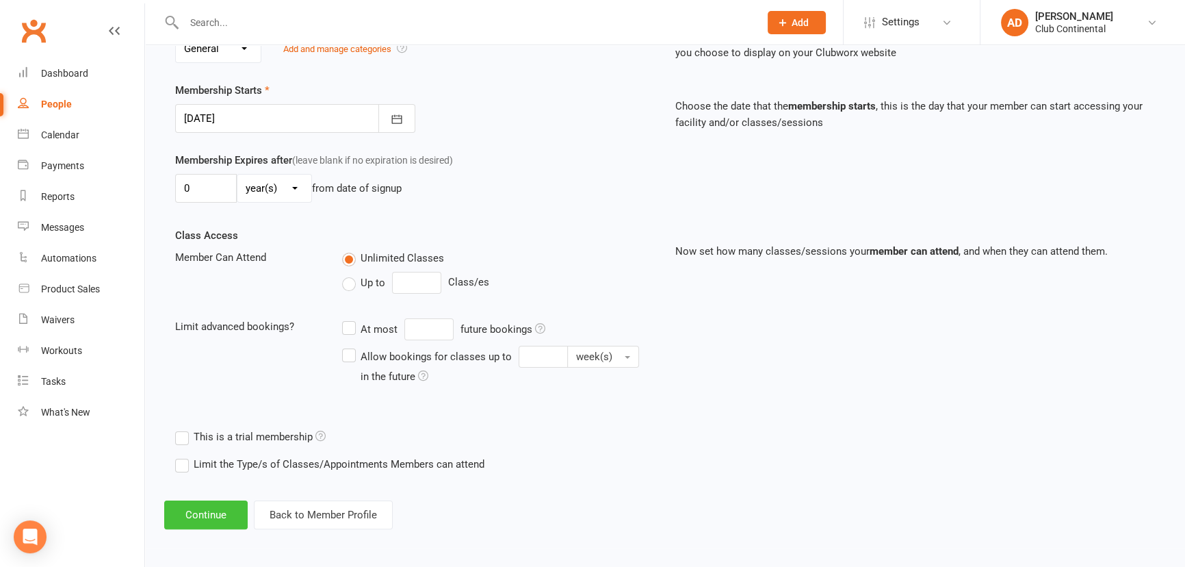
click at [202, 515] on button "Continue" at bounding box center [205, 514] width 83 height 29
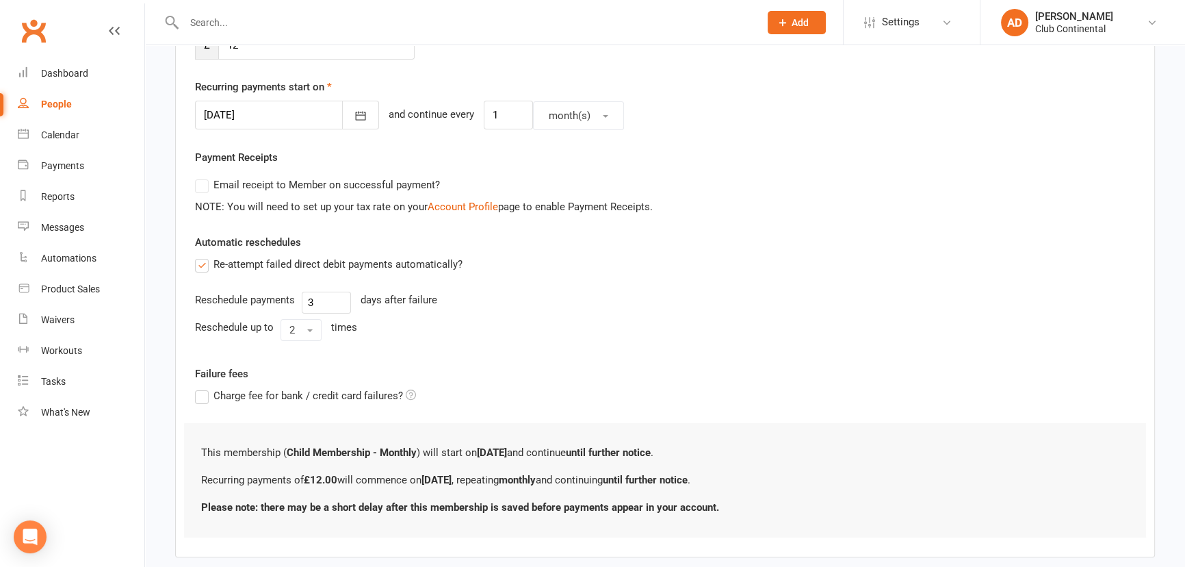
scroll to position [0, 0]
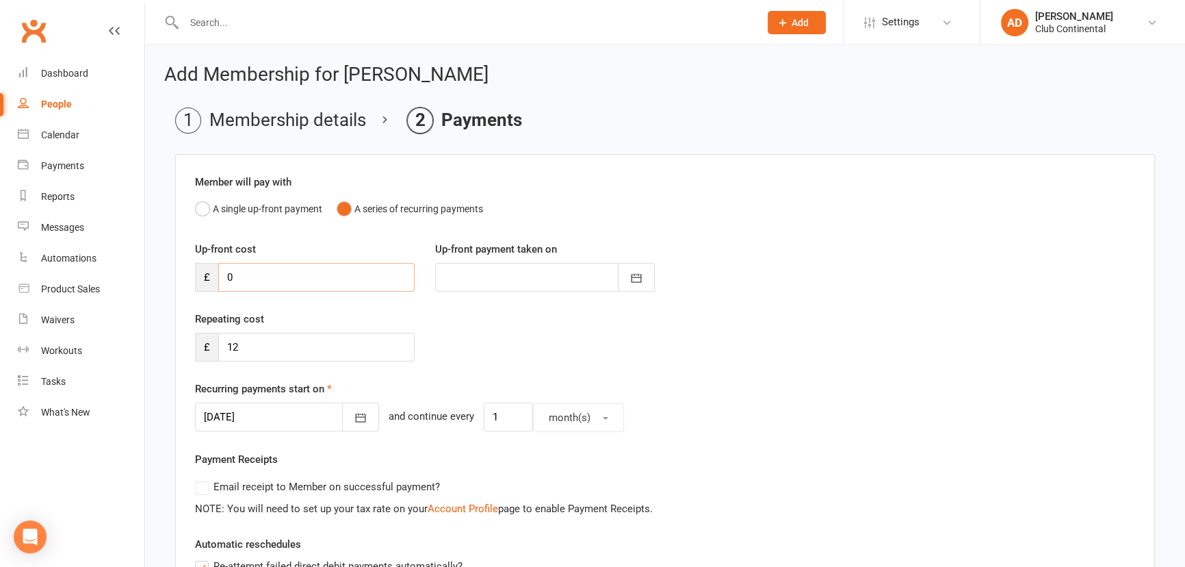
drag, startPoint x: 279, startPoint y: 277, endPoint x: 0, endPoint y: 292, distance: 278.9
click at [0, 283] on ui-view "Prospect Member Non-attending contact Class / event Appointment Task Membership…" at bounding box center [592, 461] width 1185 height 917
type input "1"
type input "[DATE]"
type input "12"
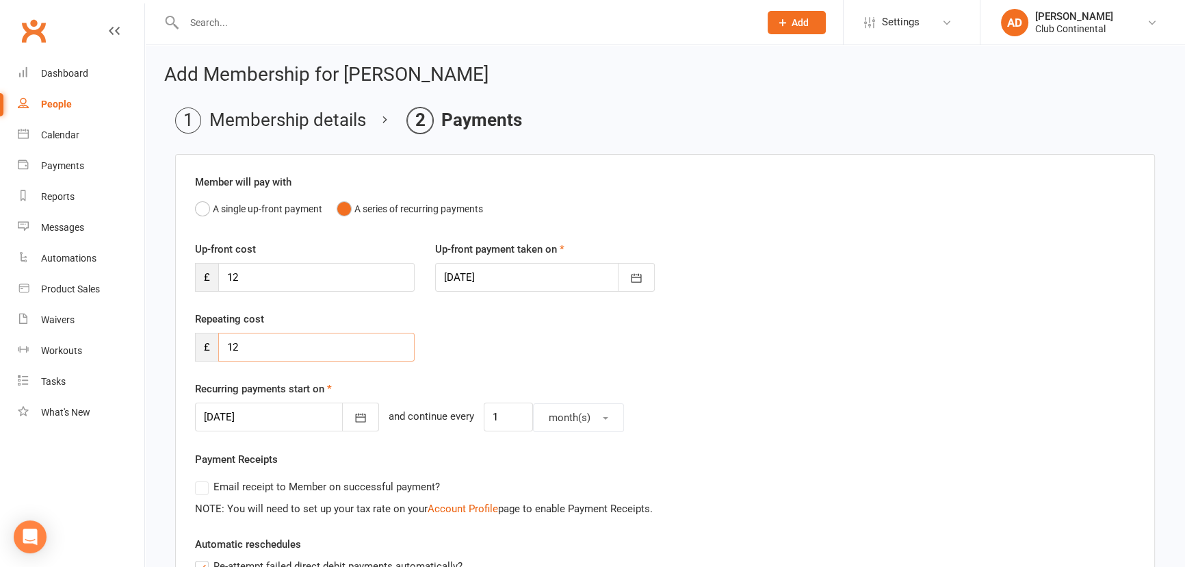
drag, startPoint x: 294, startPoint y: 344, endPoint x: 0, endPoint y: 295, distance: 297.6
click at [0, 295] on ui-view "Prospect Member Non-attending contact Class / event Appointment Task Membership…" at bounding box center [592, 475] width 1185 height 944
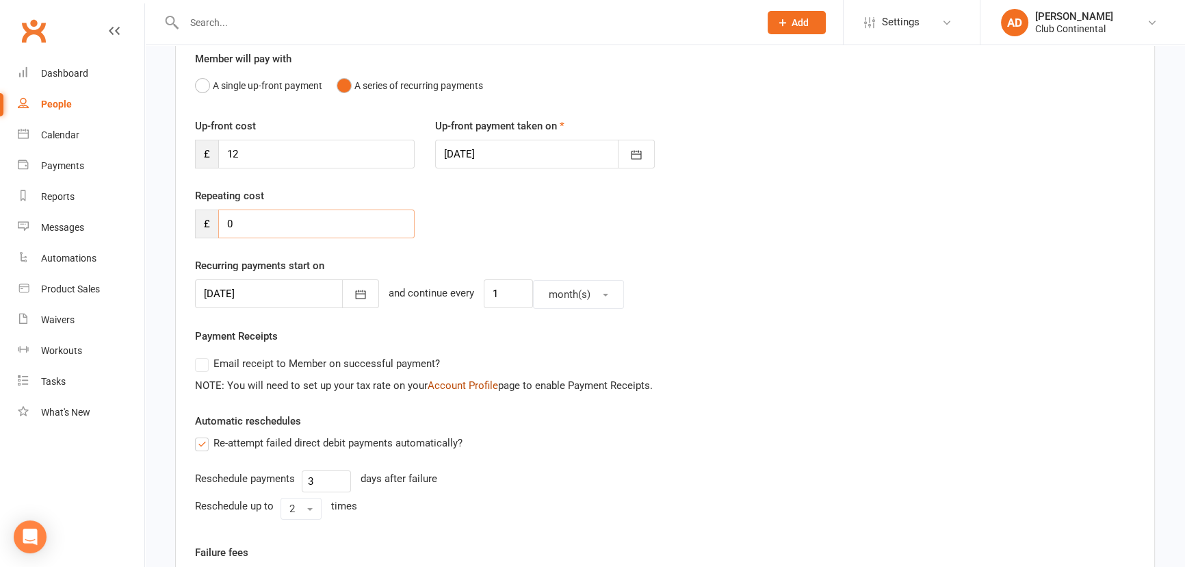
scroll to position [124, 0]
type input "0"
click at [486, 349] on div "Email receipt to Member on successful payment?" at bounding box center [659, 362] width 951 height 27
click at [246, 90] on button "A single up-front payment" at bounding box center [258, 85] width 127 height 26
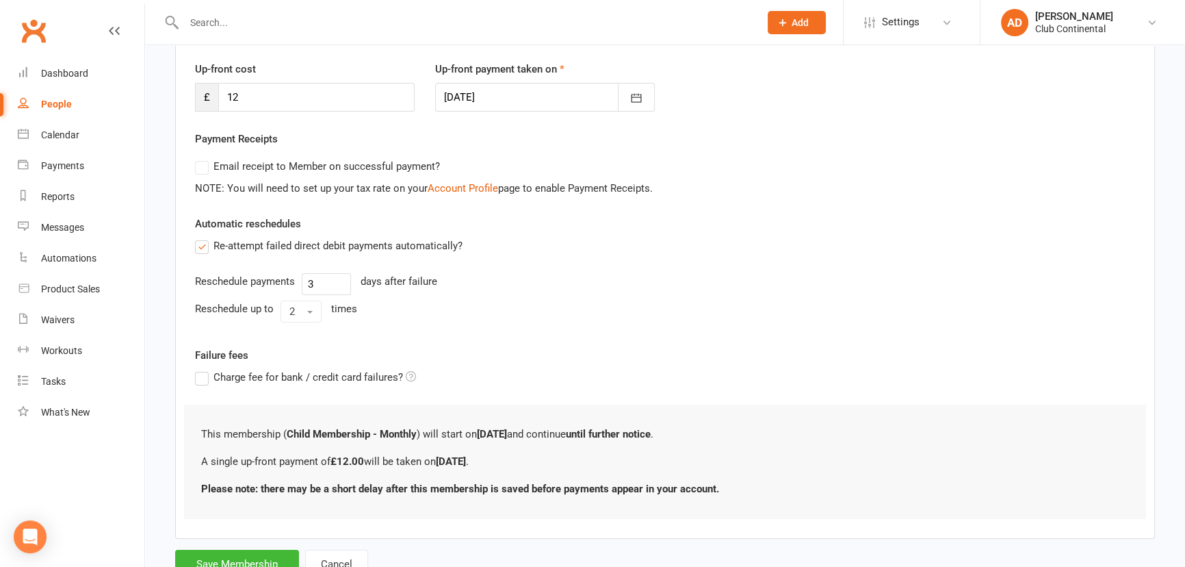
scroll to position [233, 0]
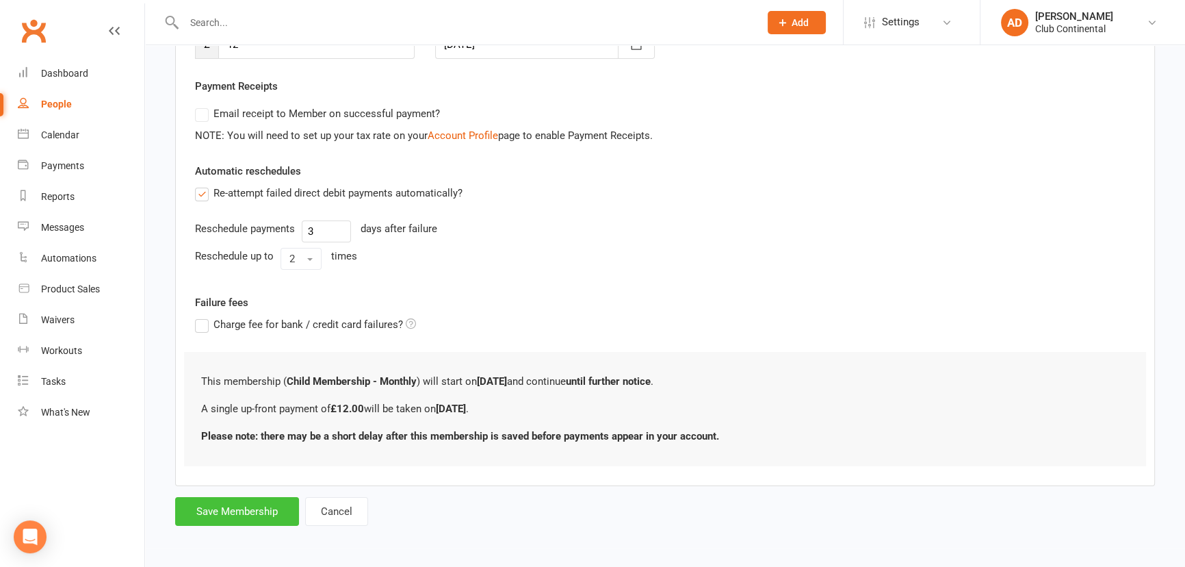
click at [239, 506] on button "Save Membership" at bounding box center [237, 511] width 124 height 29
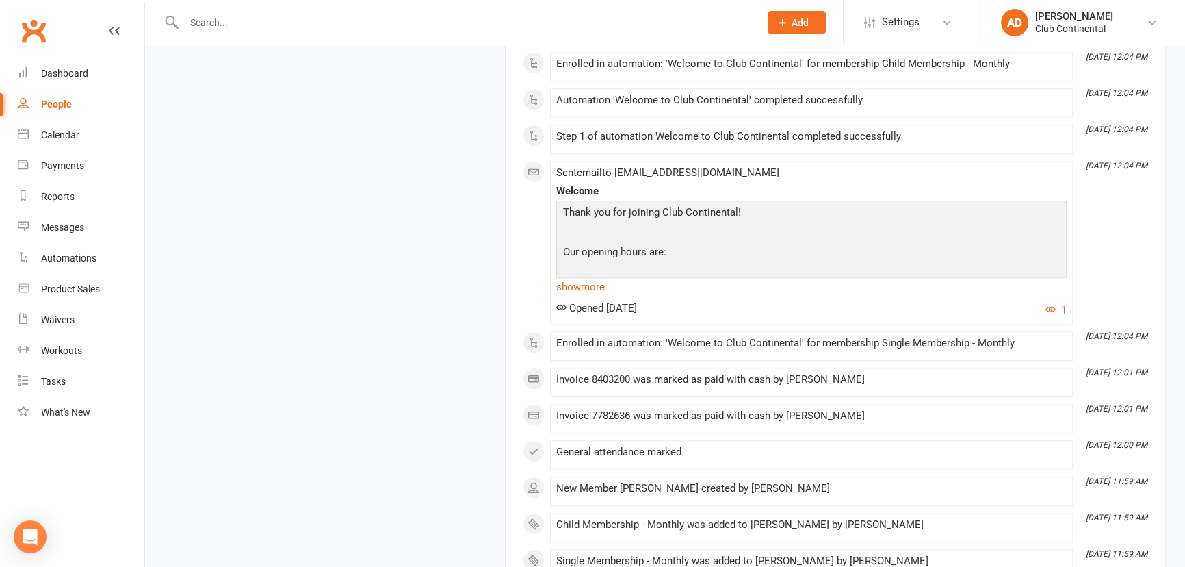
scroll to position [1493, 0]
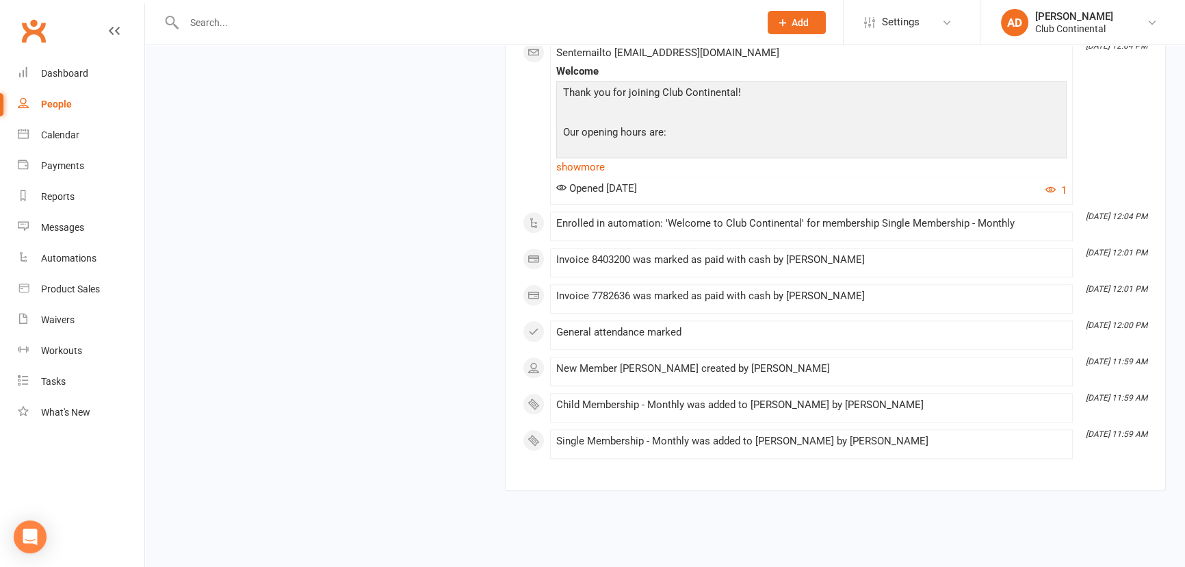
scroll to position [1618, 0]
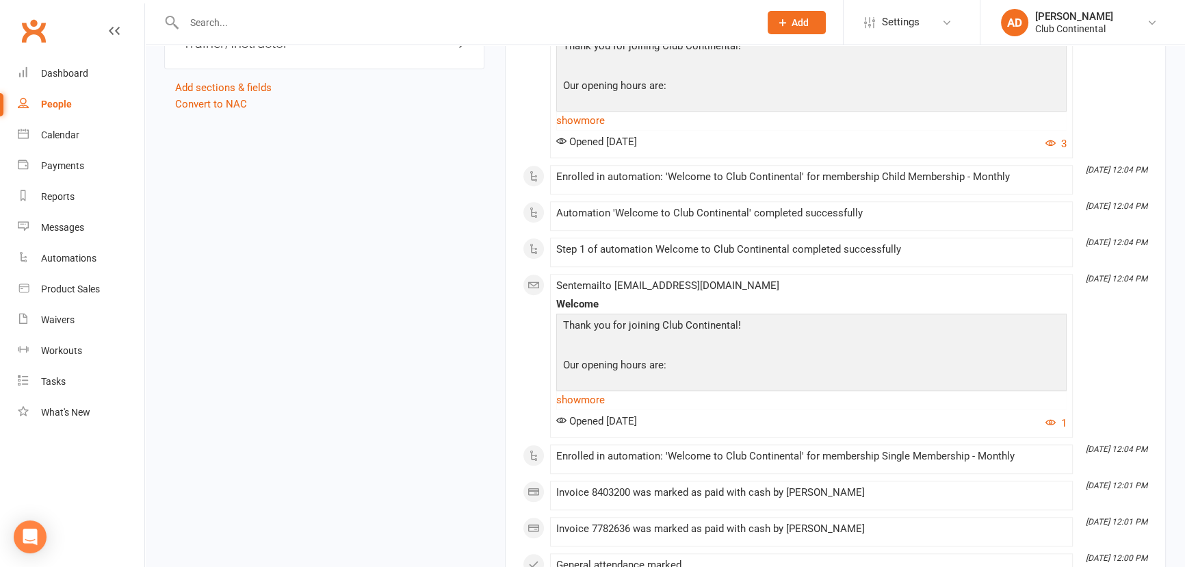
drag, startPoint x: 391, startPoint y: 405, endPoint x: 409, endPoint y: 296, distance: 110.4
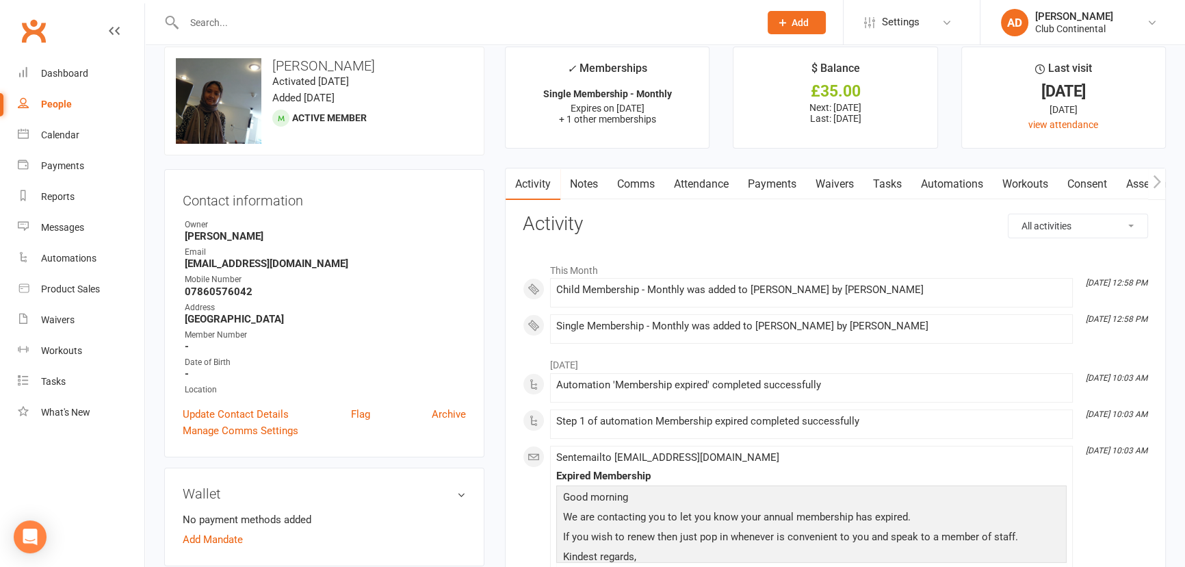
scroll to position [0, 0]
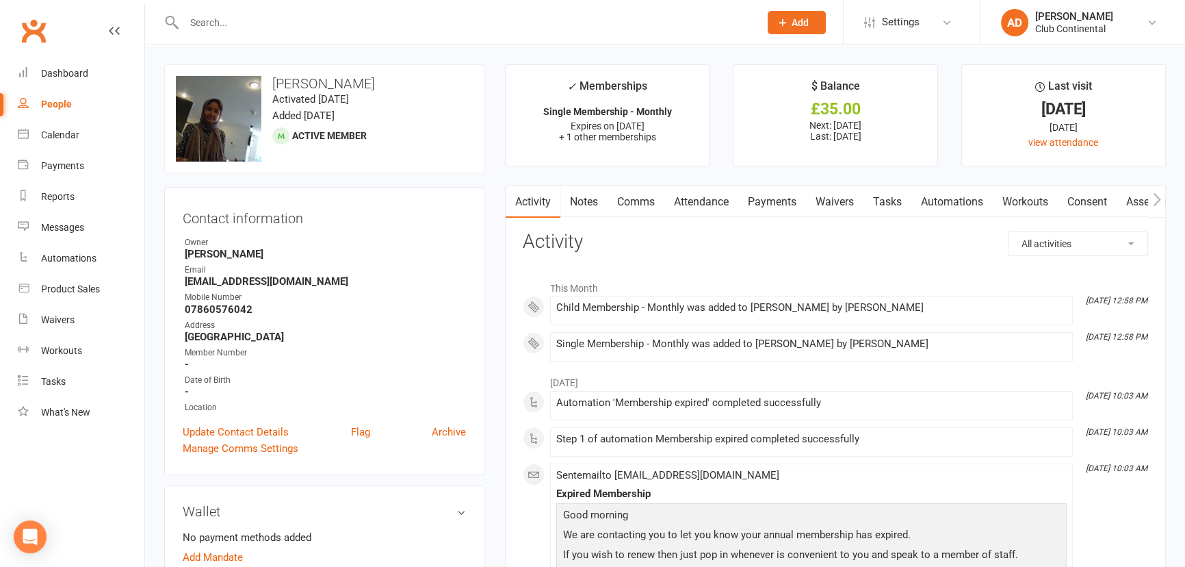
click at [787, 198] on link "Payments" at bounding box center [772, 201] width 68 height 31
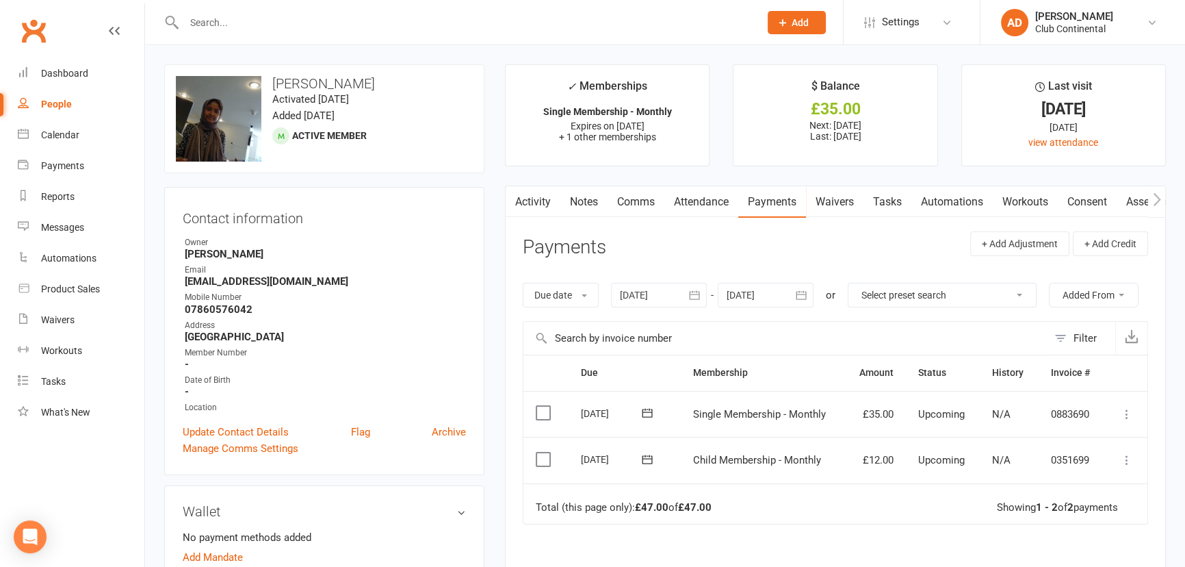
click at [1122, 411] on icon at bounding box center [1127, 414] width 14 height 14
click at [1072, 439] on link "Mark as Paid (Cash)" at bounding box center [1067, 440] width 136 height 27
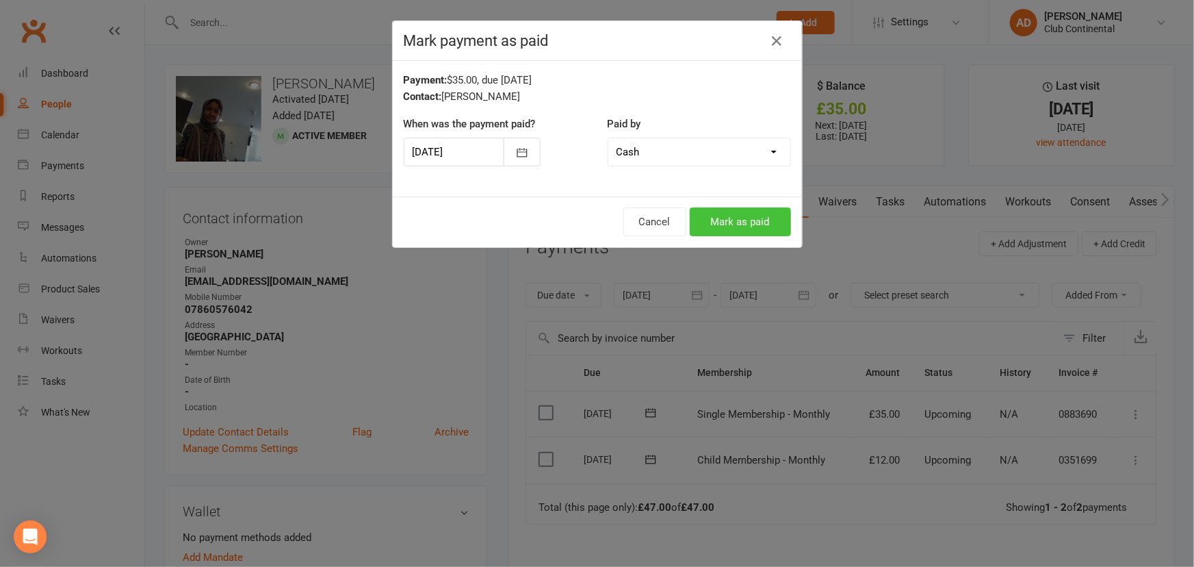
click at [742, 220] on button "Mark as paid" at bounding box center [740, 221] width 101 height 29
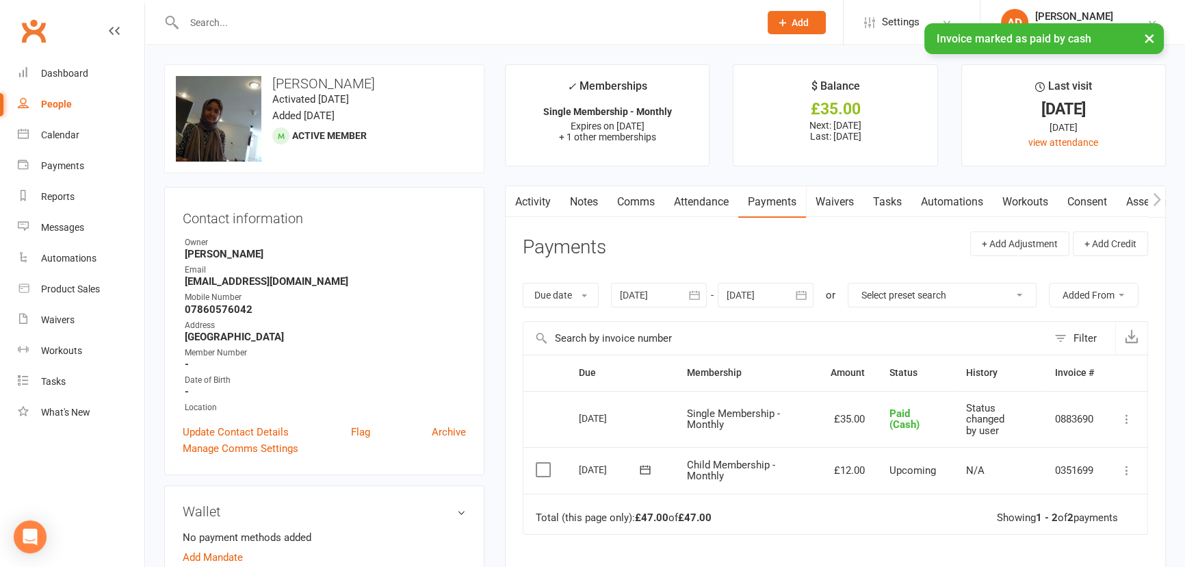
click at [1128, 467] on icon at bounding box center [1127, 470] width 14 height 14
click at [1057, 500] on link "Mark as Paid (Cash)" at bounding box center [1067, 496] width 136 height 27
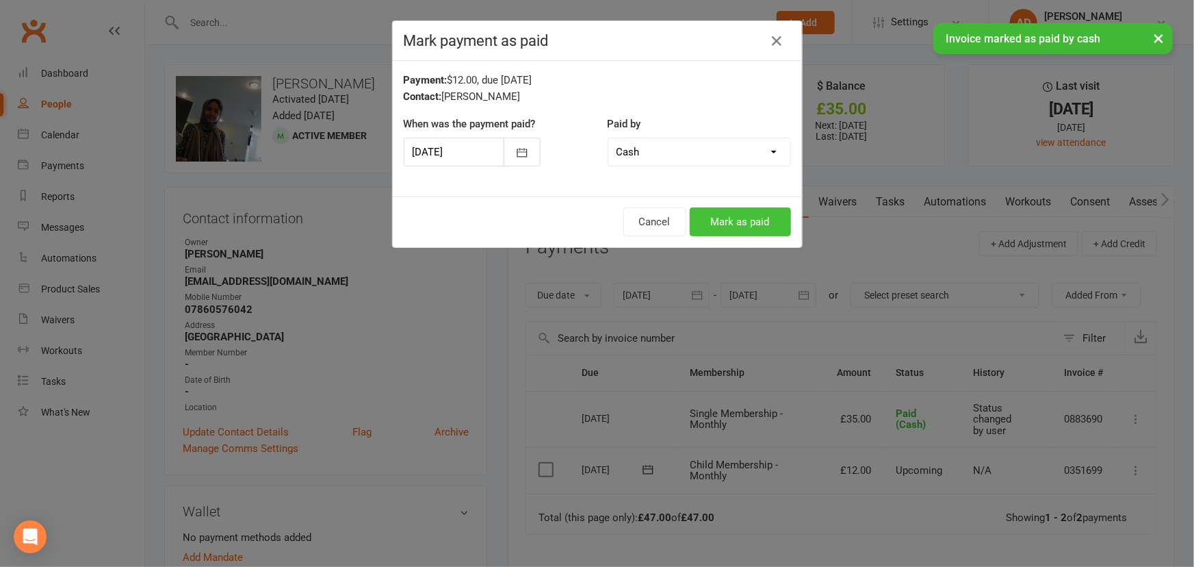
click at [725, 225] on button "Mark as paid" at bounding box center [740, 221] width 101 height 29
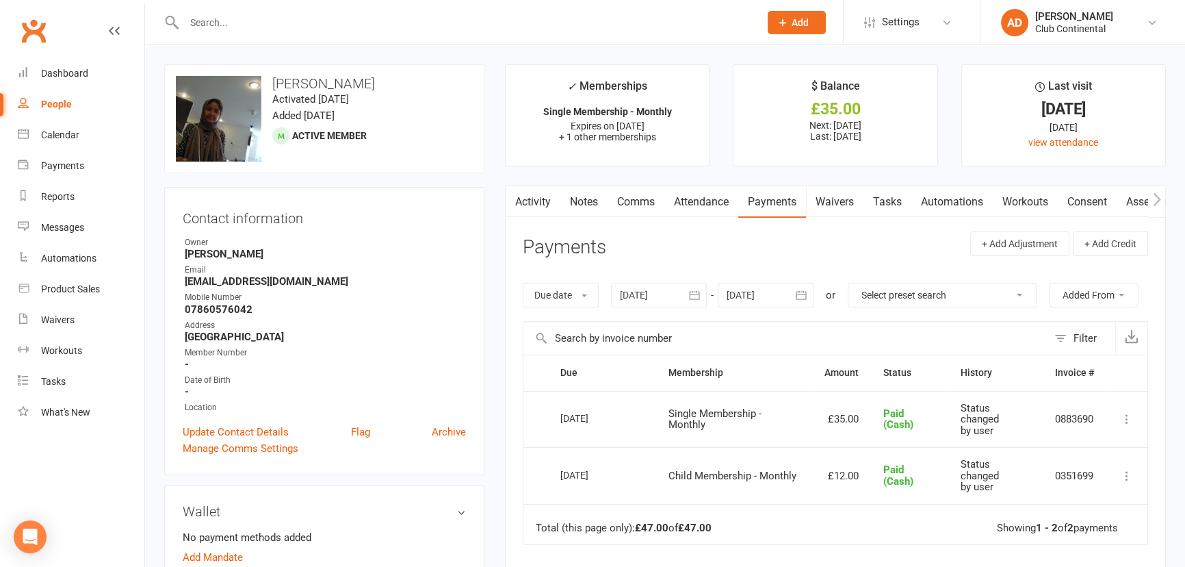
click at [40, 44] on link "Clubworx" at bounding box center [33, 31] width 34 height 34
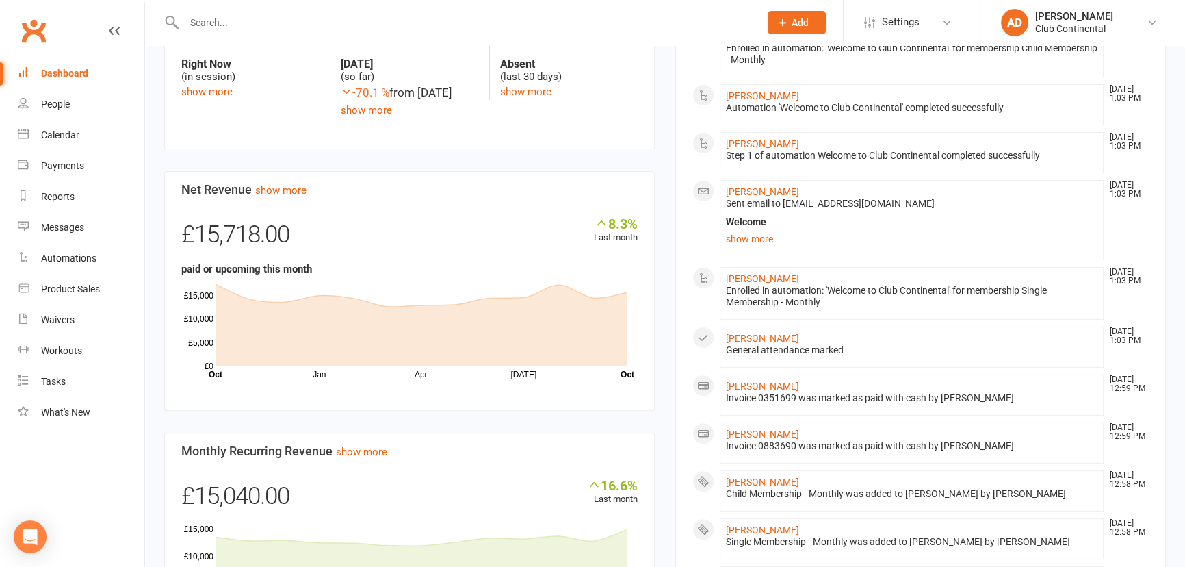
scroll to position [498, 0]
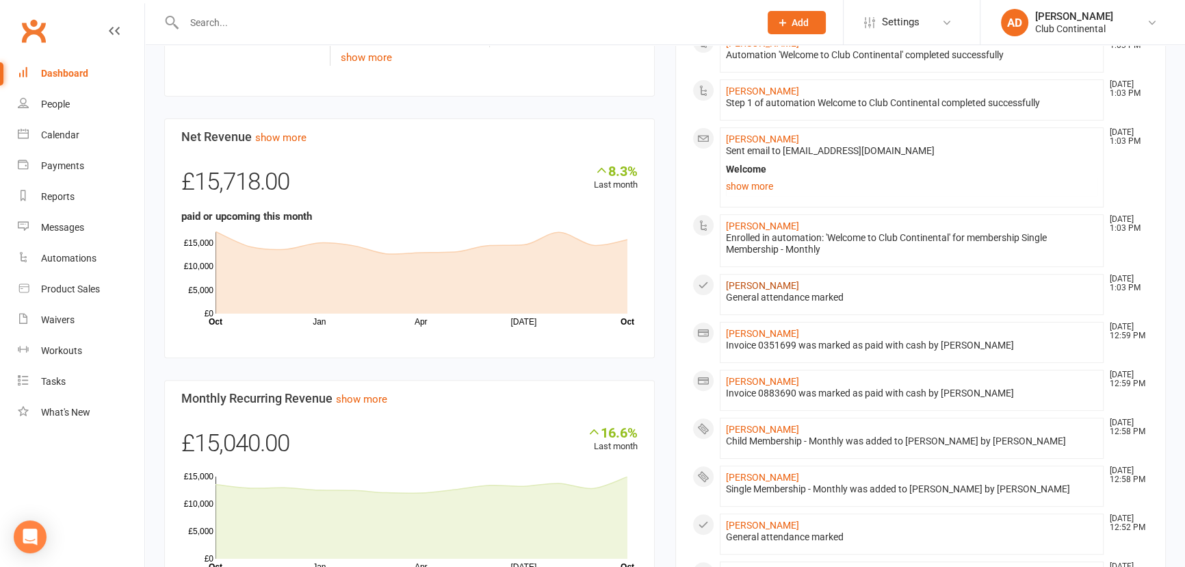
click at [743, 285] on link "Lorna Beals" at bounding box center [762, 285] width 73 height 11
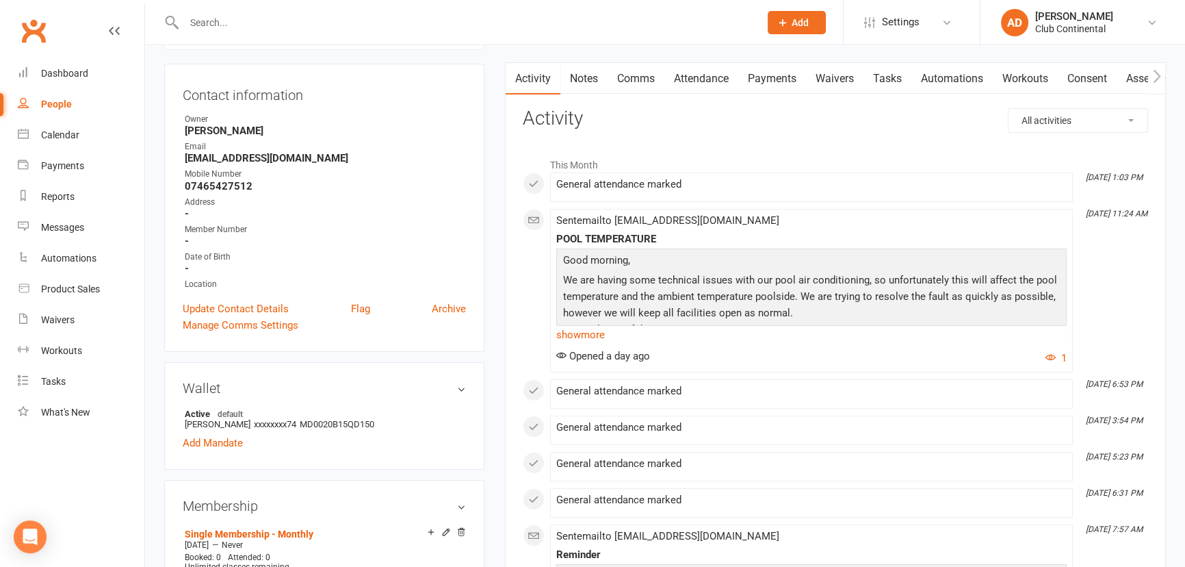
scroll to position [124, 0]
click at [568, 332] on link "show more" at bounding box center [811, 333] width 511 height 19
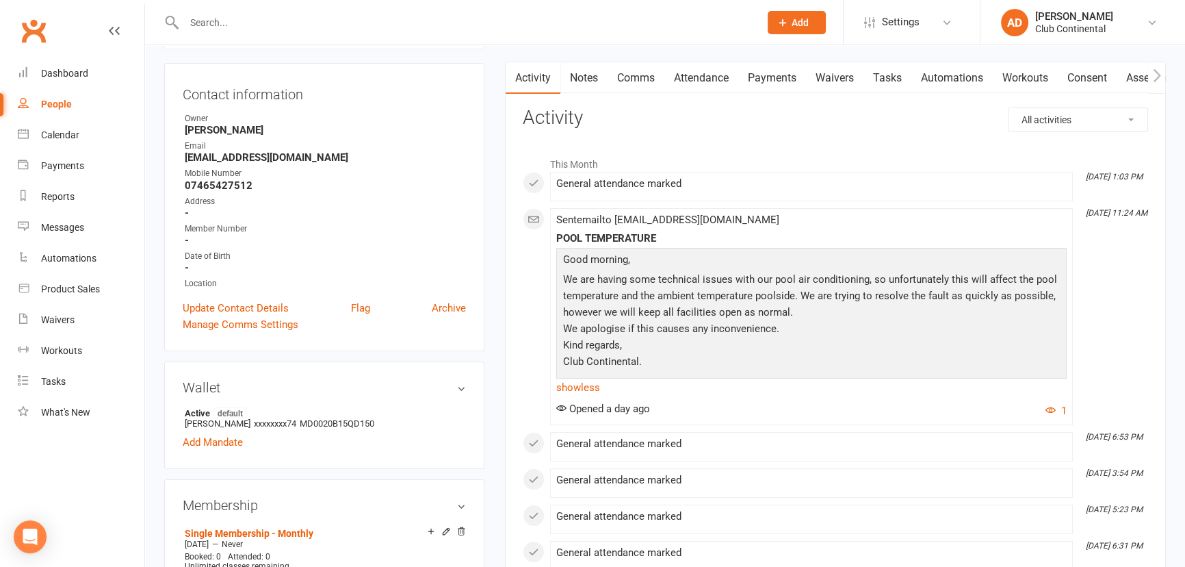
click at [23, 38] on link "Clubworx" at bounding box center [33, 31] width 34 height 34
